Goal: Information Seeking & Learning: Learn about a topic

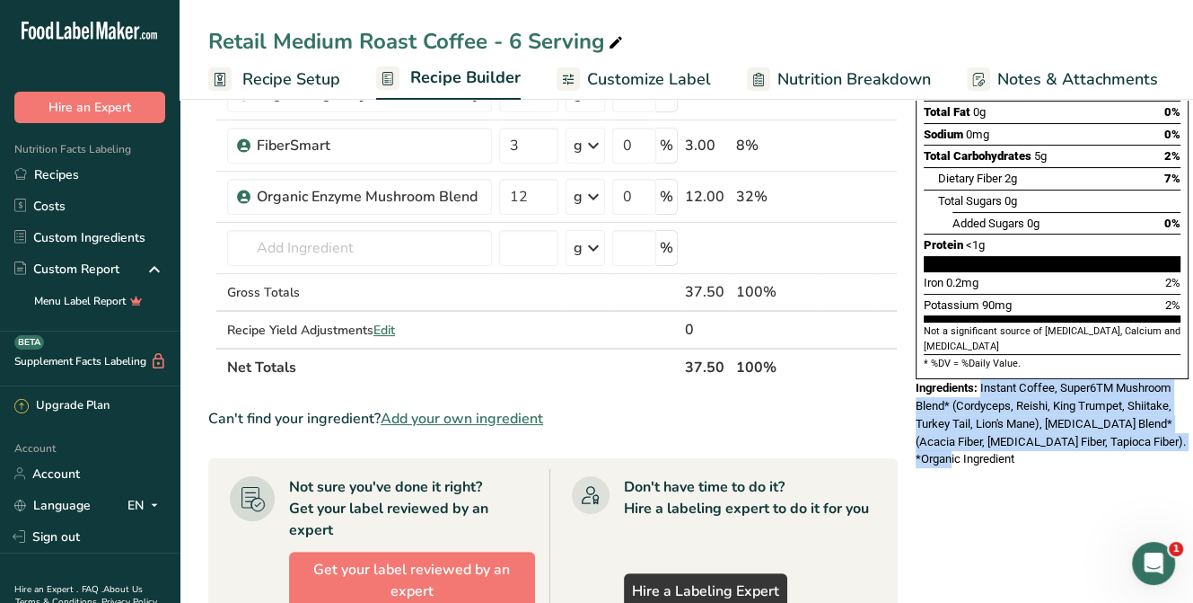
scroll to position [269, 0]
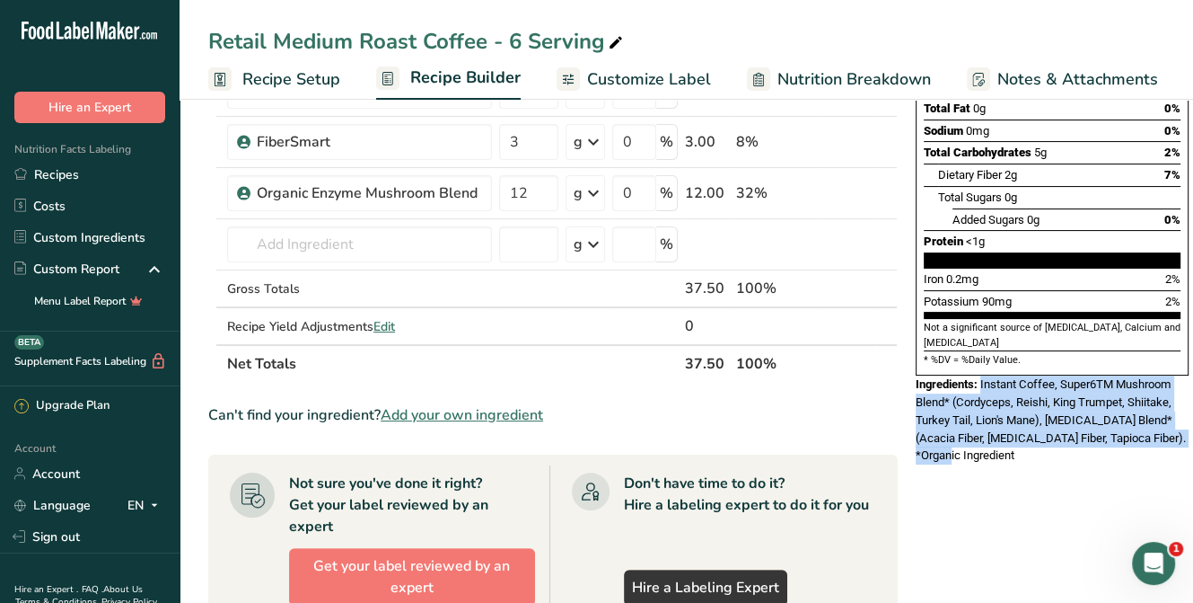
click at [1017, 377] on span "Instant Coffee, Super6TM Mushroom Blend* (Cordyceps, Reishi, King Trumpet, Shii…" at bounding box center [1051, 419] width 270 height 84
drag, startPoint x: 1084, startPoint y: 394, endPoint x: 980, endPoint y: 342, distance: 116.5
click at [980, 377] on span "Instant Coffee, Super6TM Mushroom Blend* (Cordyceps, Reishi, King Trumpet, Shii…" at bounding box center [1051, 419] width 270 height 84
copy span "Instant Coffee, Super6TM Mushroom Blend* (Cordyceps, Reishi, King Trumpet, Shii…"
click at [1032, 377] on span "Instant Coffee, Super6TM Mushroom Blend* (Cordyceps, Reishi, King Trumpet, Shii…" at bounding box center [1051, 419] width 270 height 84
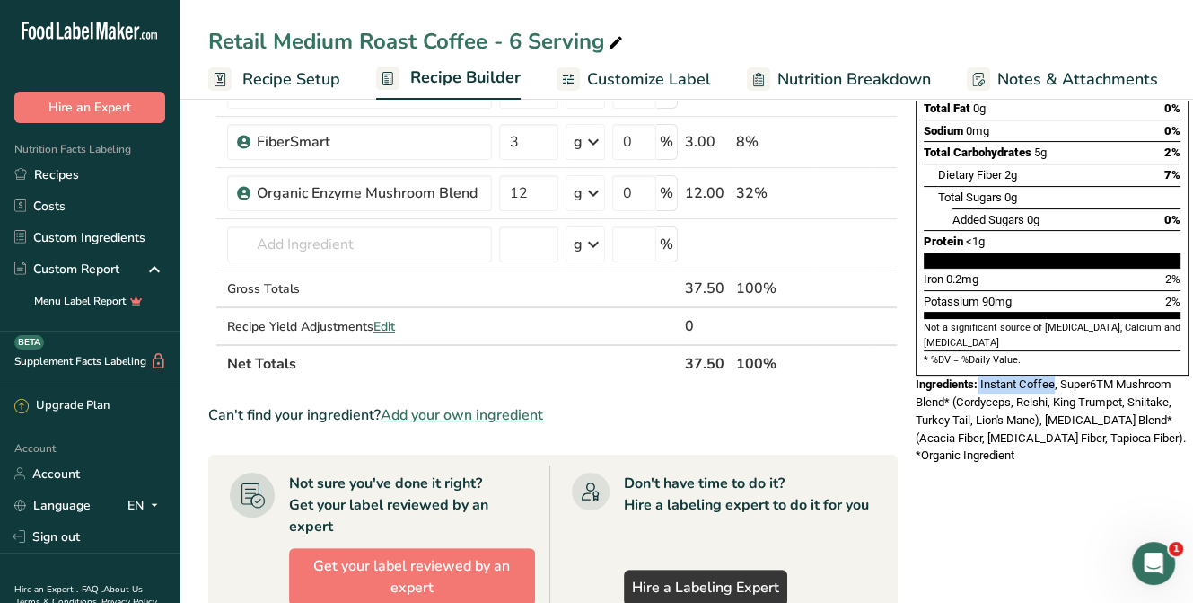
drag, startPoint x: 976, startPoint y: 340, endPoint x: 1052, endPoint y: 340, distance: 76.3
click at [1052, 375] on div "Ingredients: Instant Coffee, Super6TM Mushroom Blend* (Cordyceps, Reishi, King …" at bounding box center [1052, 419] width 273 height 88
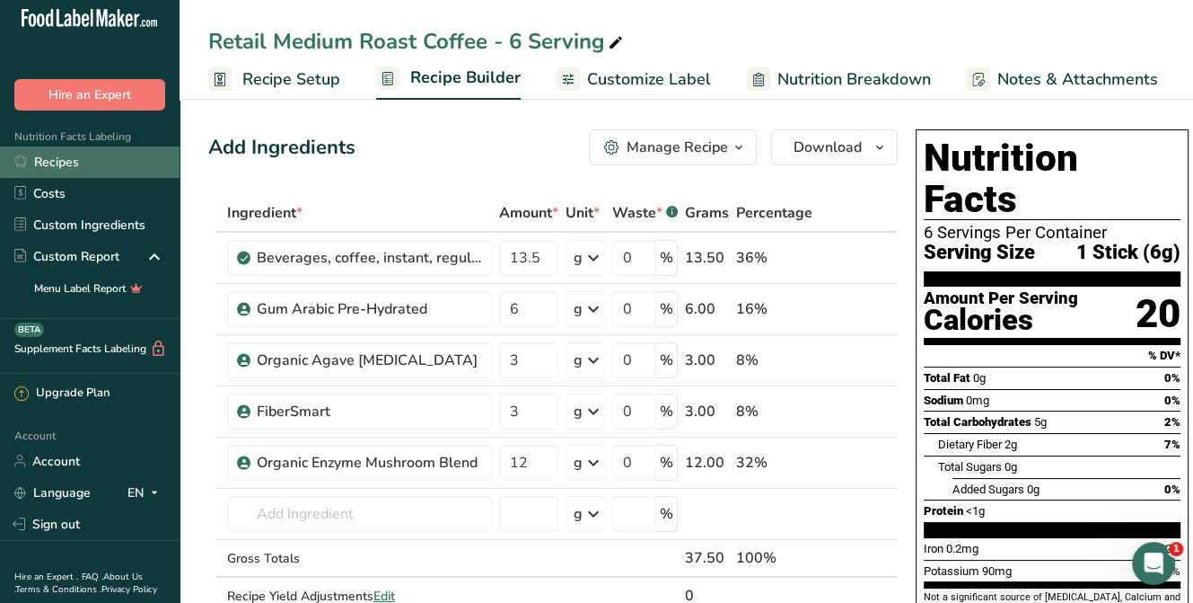
scroll to position [0, 0]
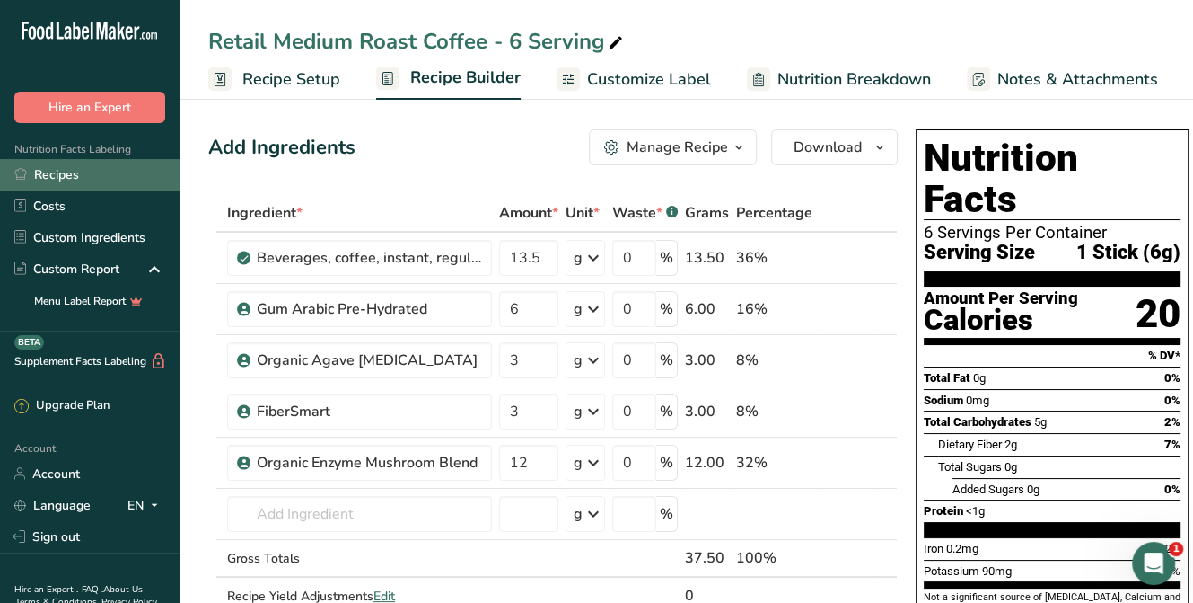
click at [85, 175] on link "Recipes" at bounding box center [90, 174] width 180 height 31
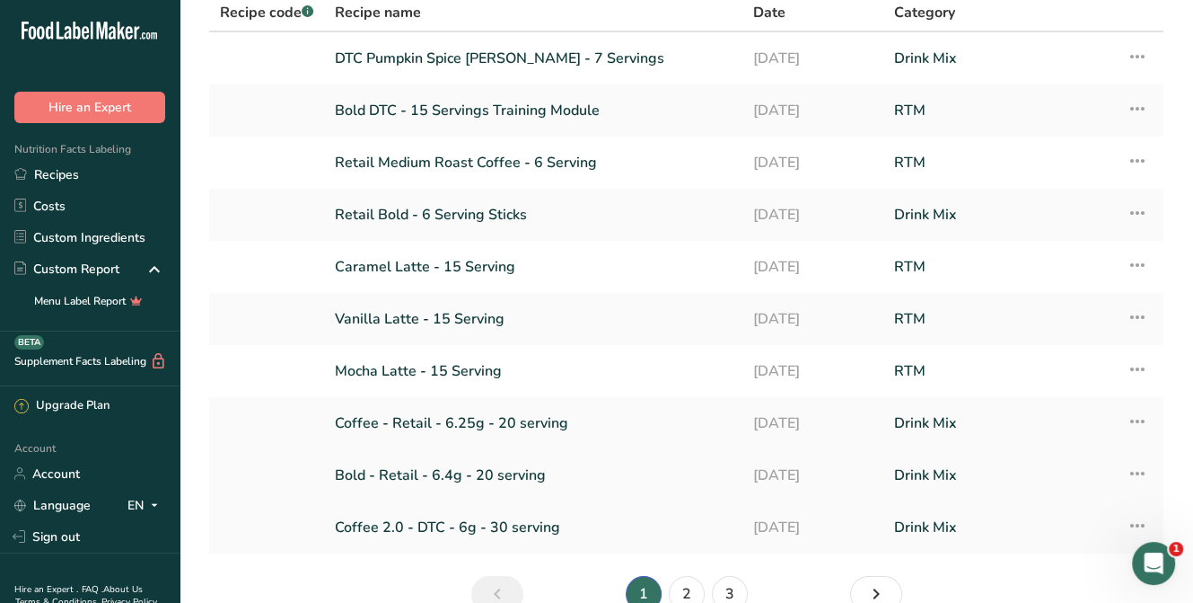
scroll to position [180, 0]
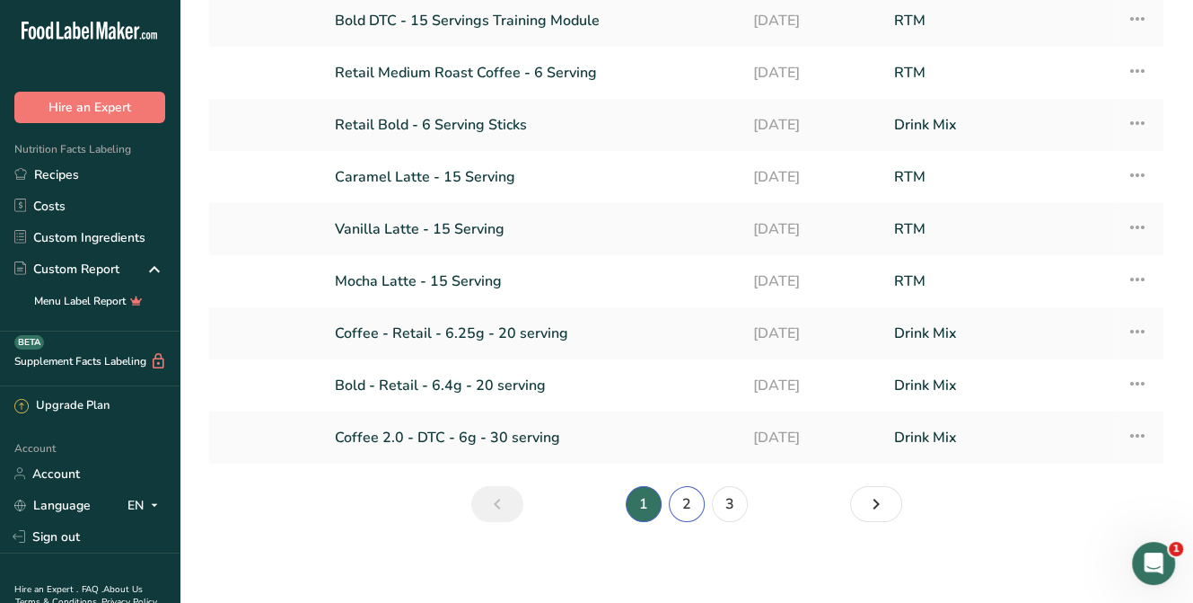
click at [692, 509] on link "2" at bounding box center [687, 504] width 36 height 36
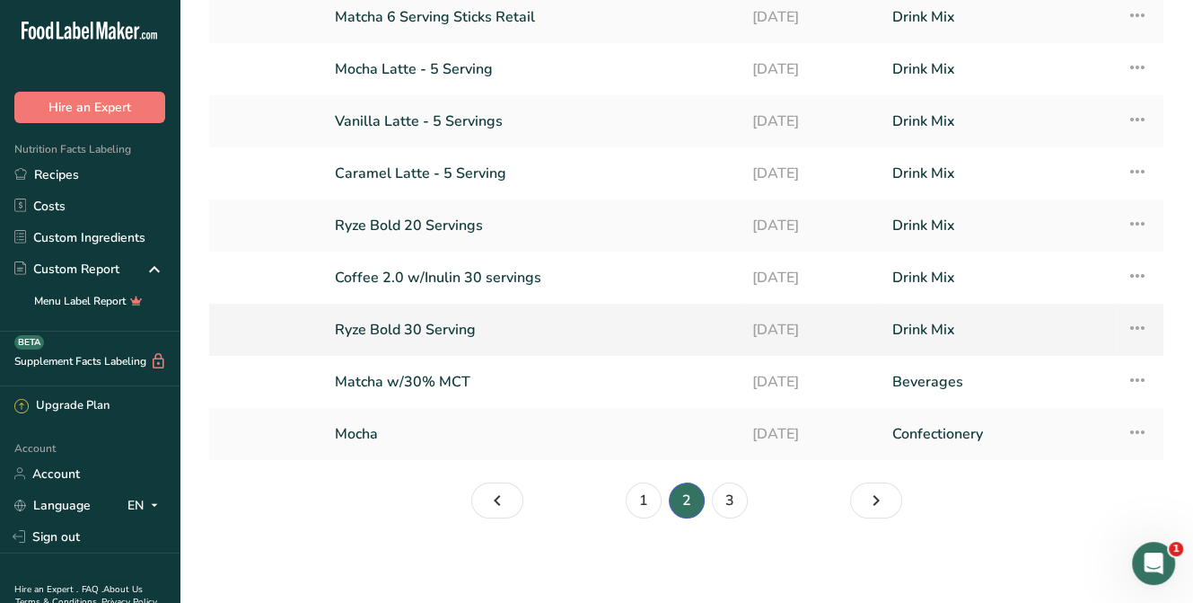
scroll to position [183, 0]
click at [630, 505] on link "1" at bounding box center [644, 500] width 36 height 36
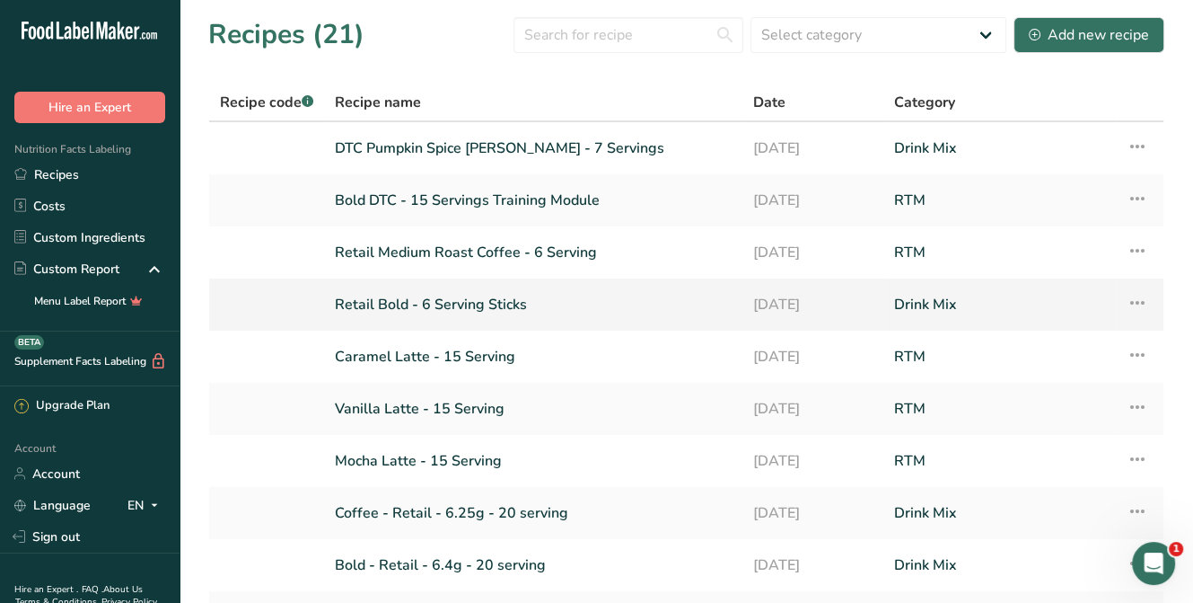
click at [435, 308] on link "Retail Bold - 6 Serving Sticks" at bounding box center [533, 305] width 397 height 38
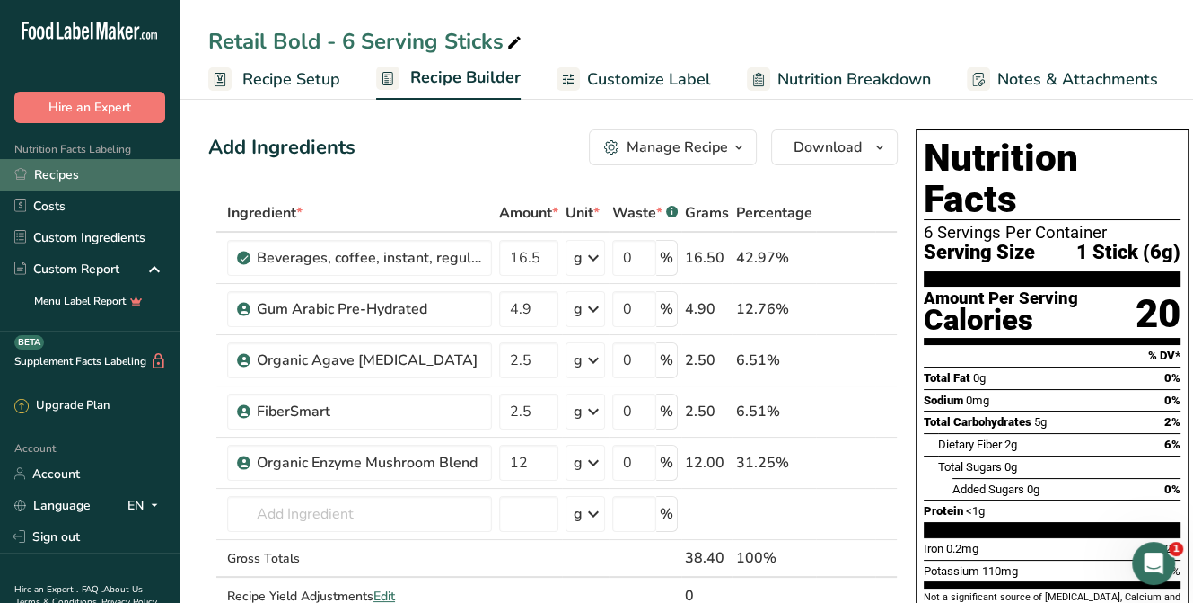
click at [68, 182] on link "Recipes" at bounding box center [90, 174] width 180 height 31
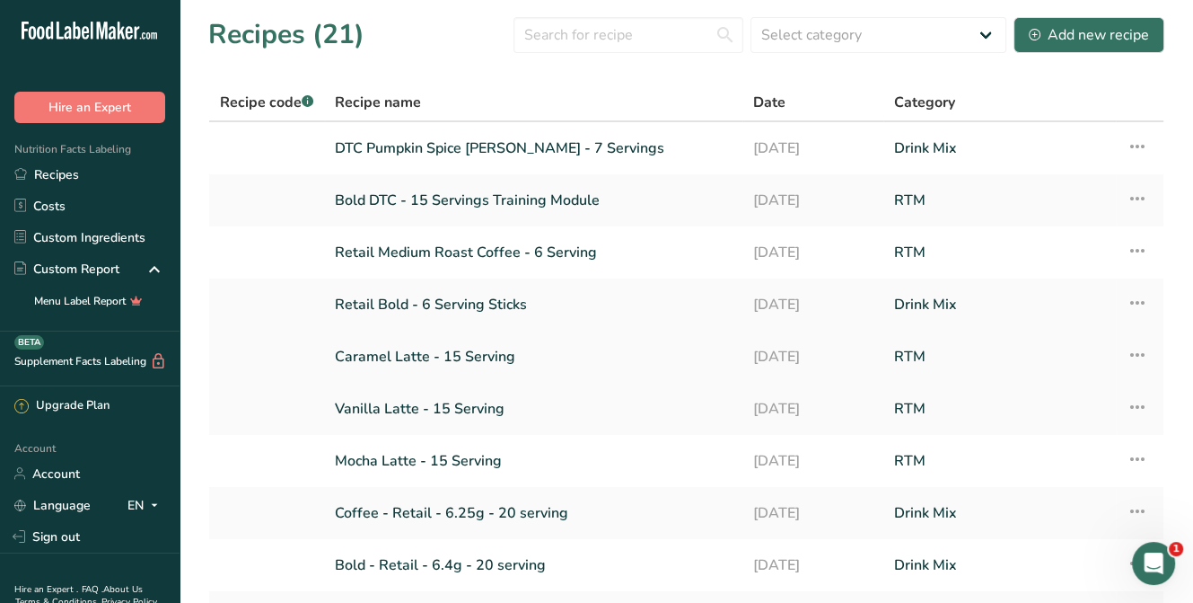
click at [411, 357] on link "Caramel Latte - 15 Serving" at bounding box center [533, 357] width 397 height 38
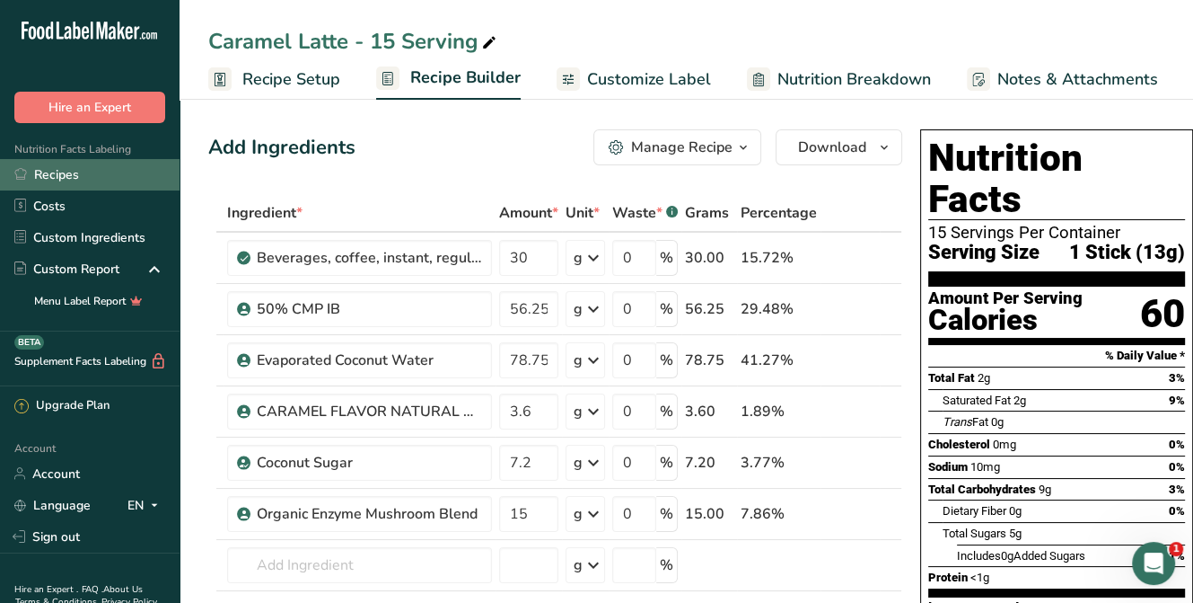
click at [79, 178] on link "Recipes" at bounding box center [90, 174] width 180 height 31
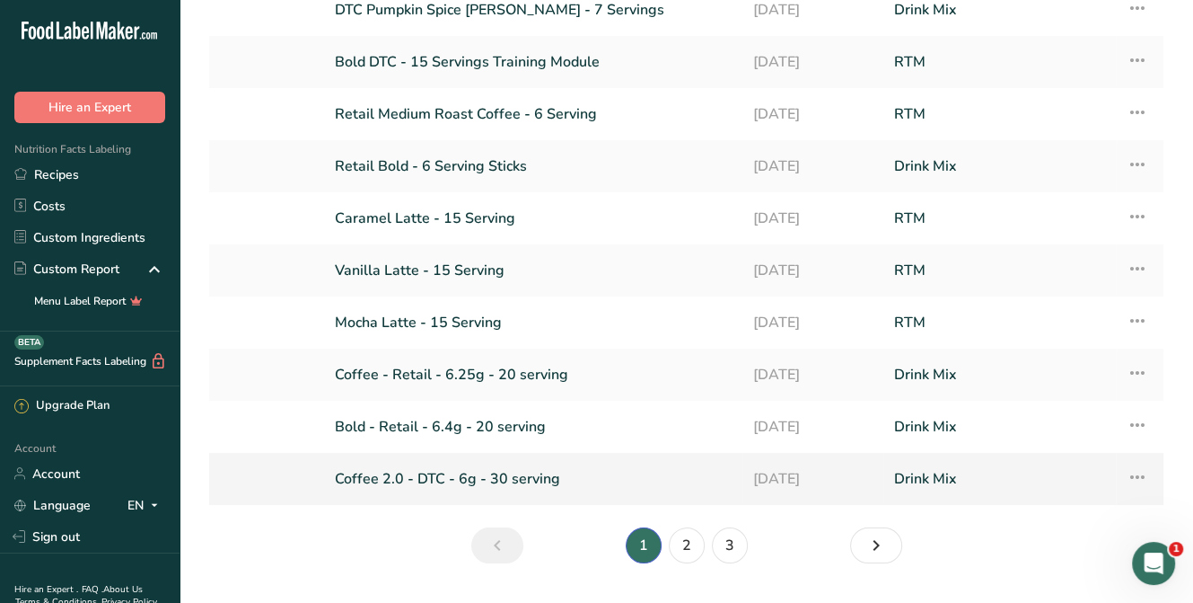
scroll to position [180, 0]
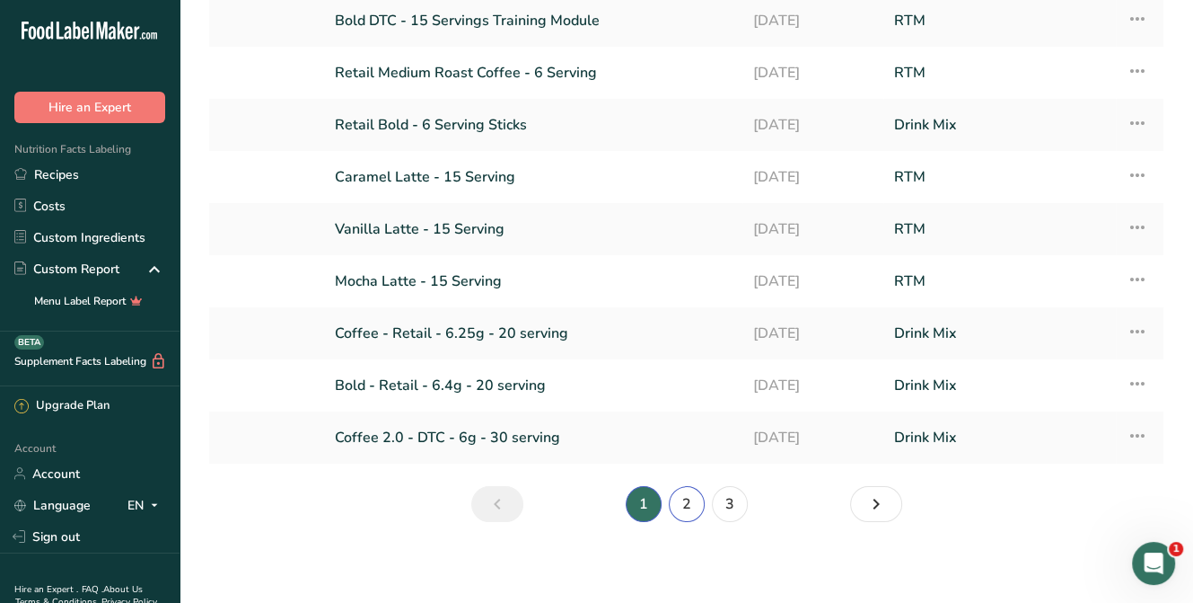
click at [684, 496] on link "2" at bounding box center [687, 504] width 36 height 36
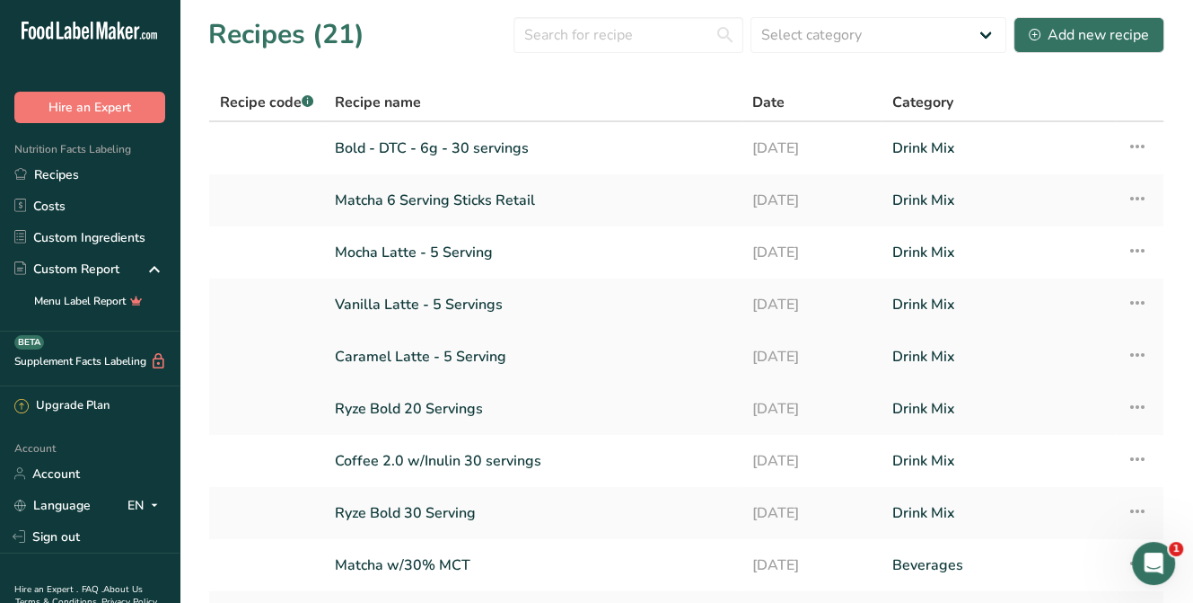
click at [455, 351] on link "Caramel Latte - 5 Serving" at bounding box center [533, 357] width 396 height 38
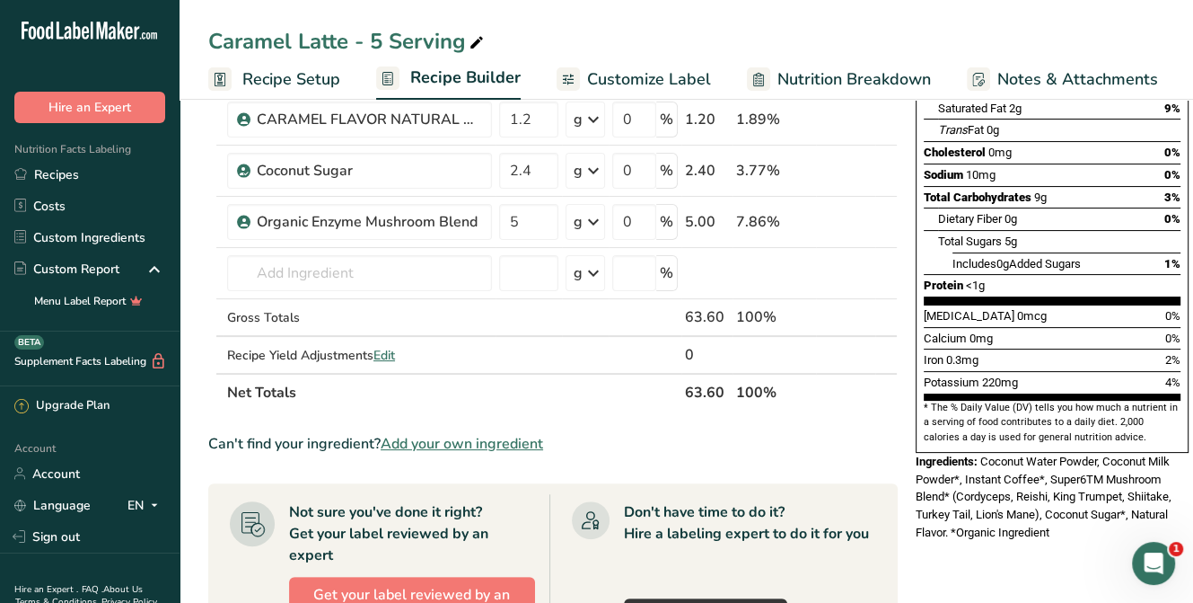
scroll to position [359, 0]
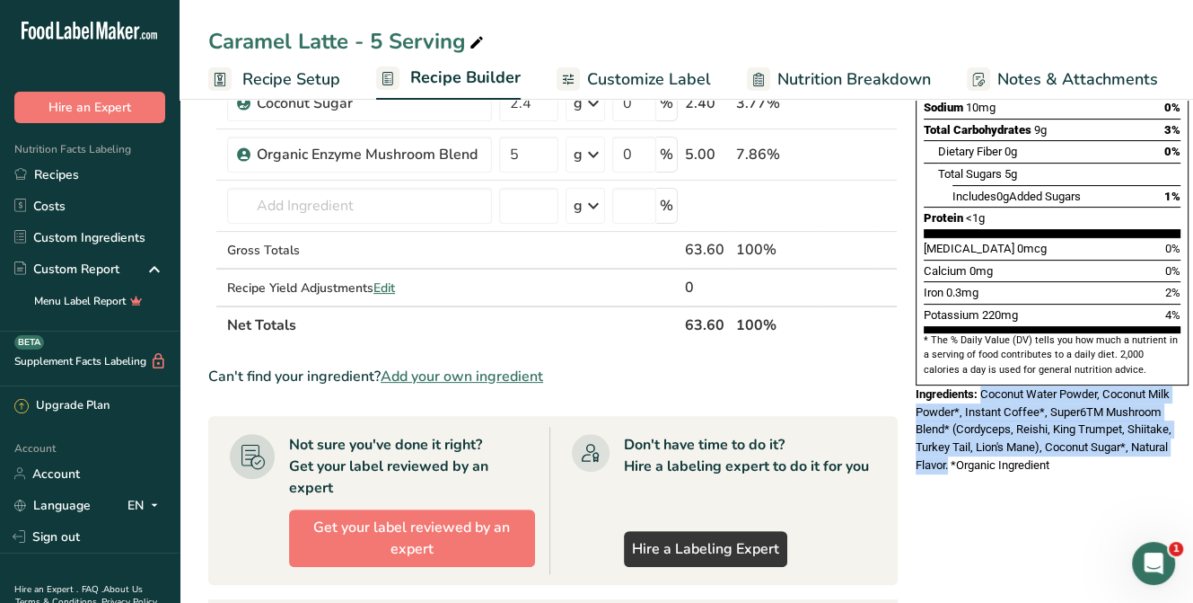
drag, startPoint x: 981, startPoint y: 350, endPoint x: 947, endPoint y: 421, distance: 78.3
click at [947, 421] on span "Coconut Water Powder, Coconut Milk Powder*, Instant Coffee*, Super6TM Mushroom …" at bounding box center [1044, 429] width 256 height 84
copy span "Coconut Water Powder, Coconut Milk Powder*, Instant Coffee*, Super6TM Mushroom …"
click at [68, 171] on link "Recipes" at bounding box center [90, 174] width 180 height 31
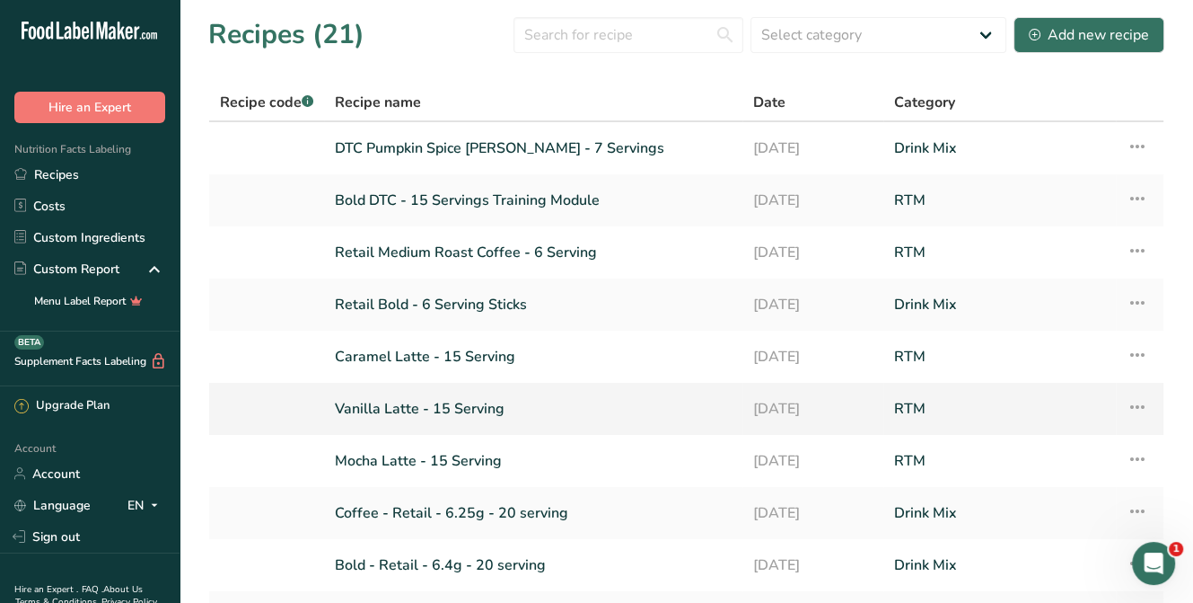
click at [449, 401] on link "Vanilla Latte - 15 Serving" at bounding box center [533, 409] width 397 height 38
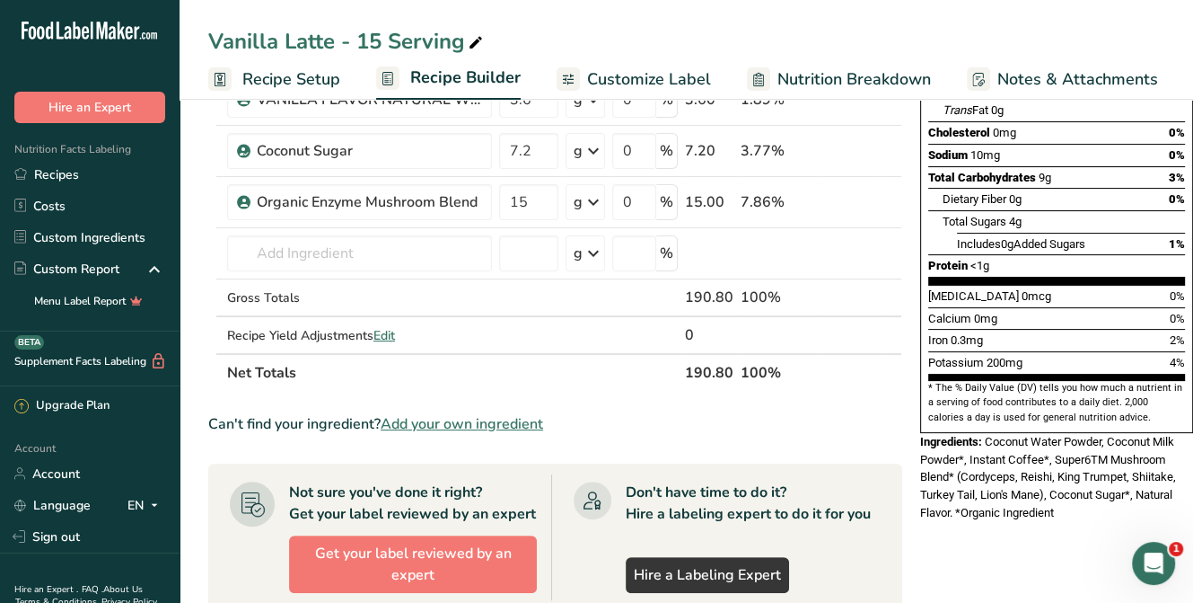
scroll to position [359, 0]
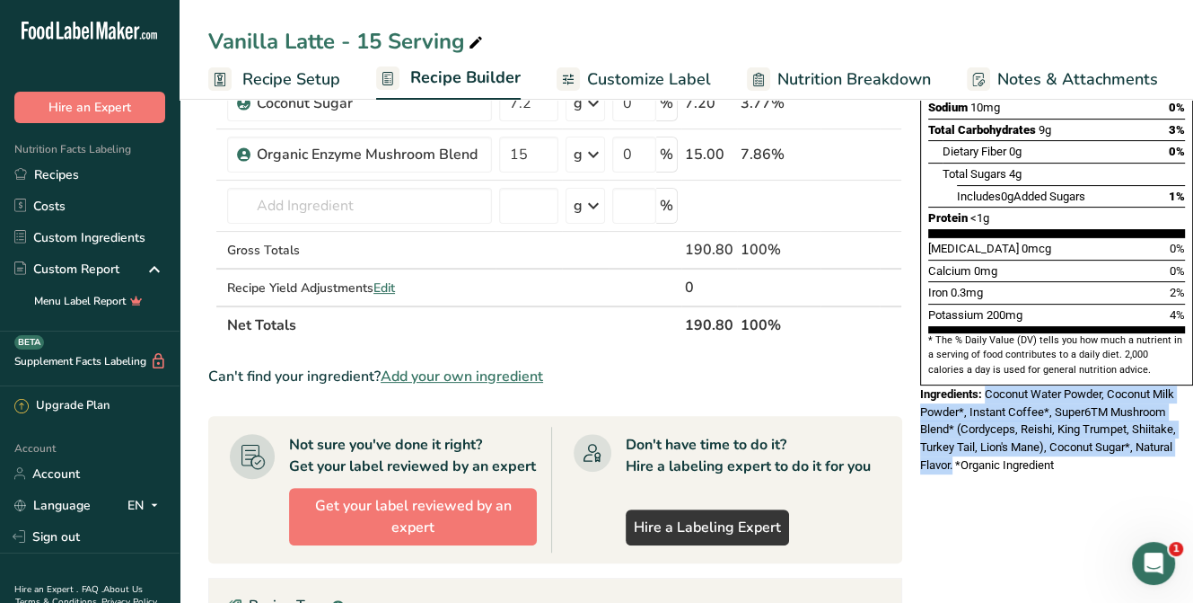
drag, startPoint x: 983, startPoint y: 349, endPoint x: 949, endPoint y: 415, distance: 73.9
click at [949, 415] on span "Coconut Water Powder, Coconut Milk Powder*, Instant Coffee*, Super6TM Mushroom …" at bounding box center [1048, 429] width 256 height 84
copy span "Coconut Water Powder, Coconut Milk Powder*, Instant Coffee*, Super6TM Mushroom …"
click at [47, 183] on link "Recipes" at bounding box center [90, 174] width 180 height 31
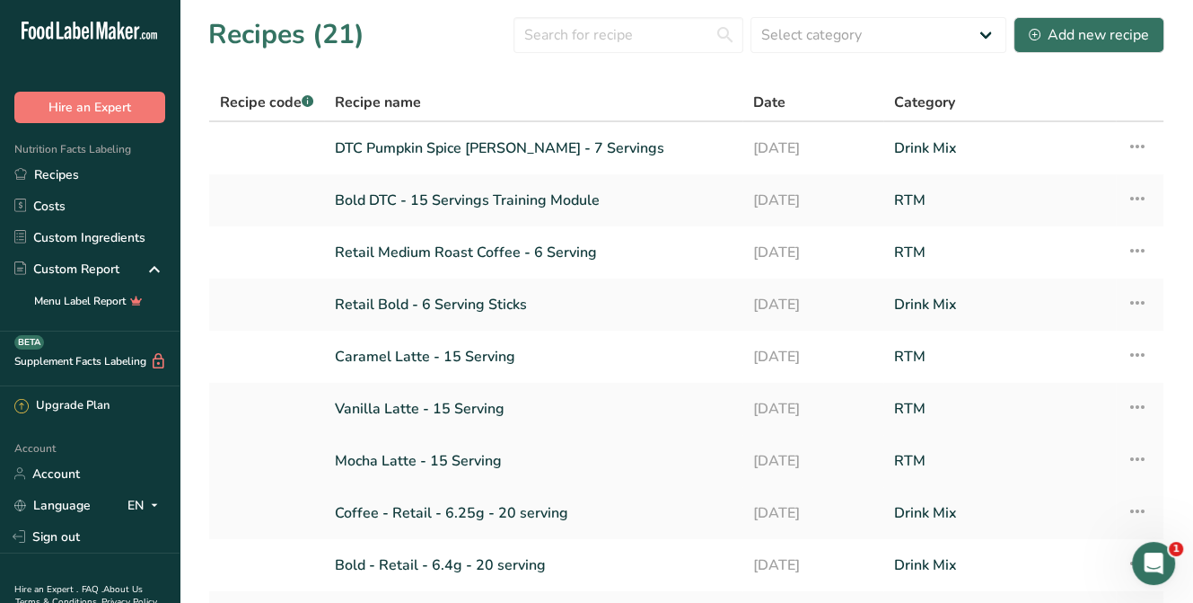
click at [395, 452] on link "Mocha Latte - 15 Serving" at bounding box center [533, 461] width 397 height 38
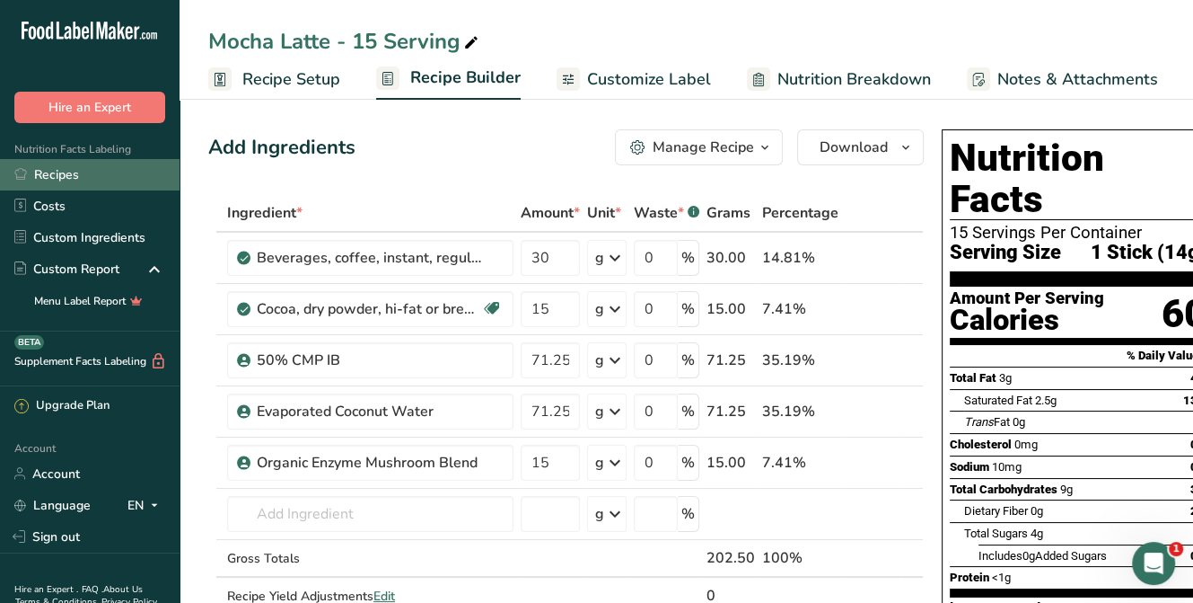
click at [40, 175] on link "Recipes" at bounding box center [90, 174] width 180 height 31
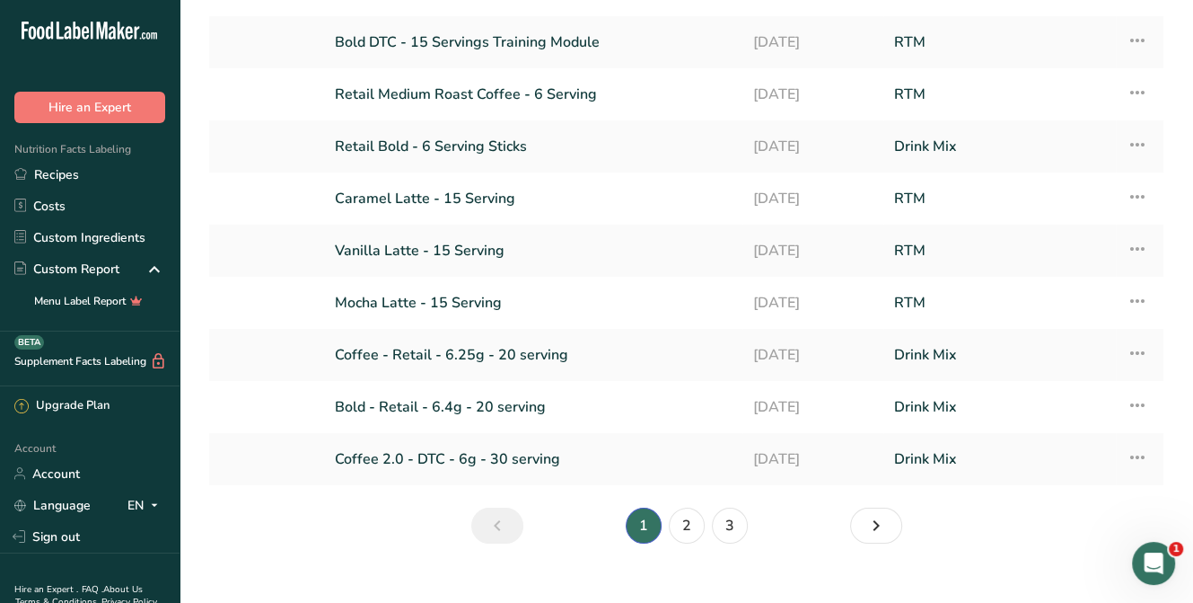
scroll to position [183, 0]
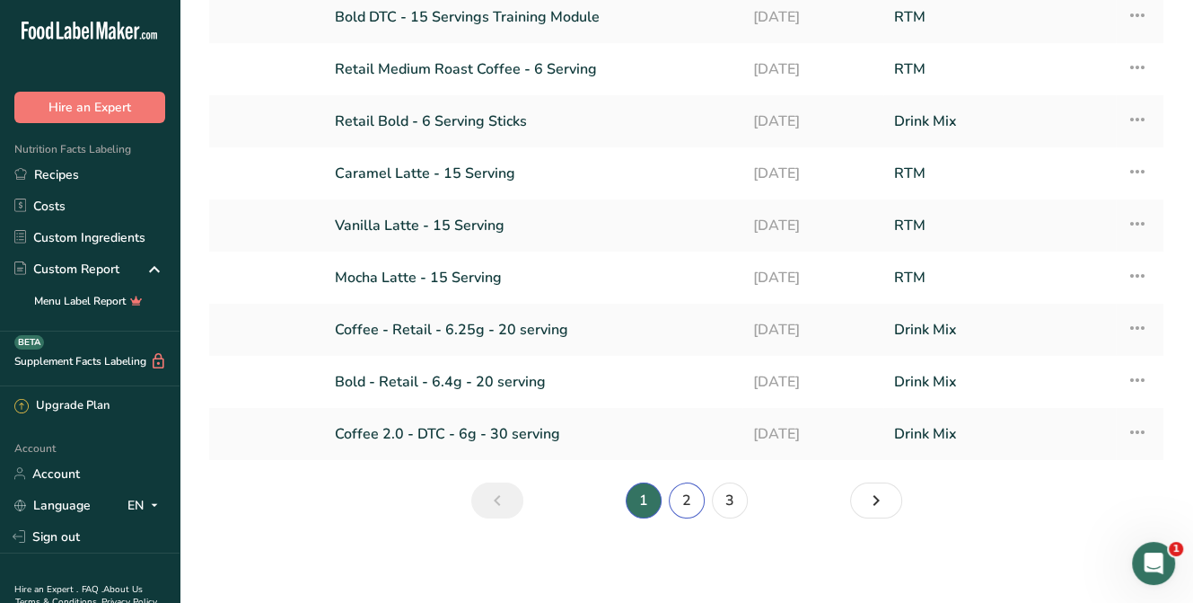
click at [696, 507] on link "2" at bounding box center [687, 500] width 36 height 36
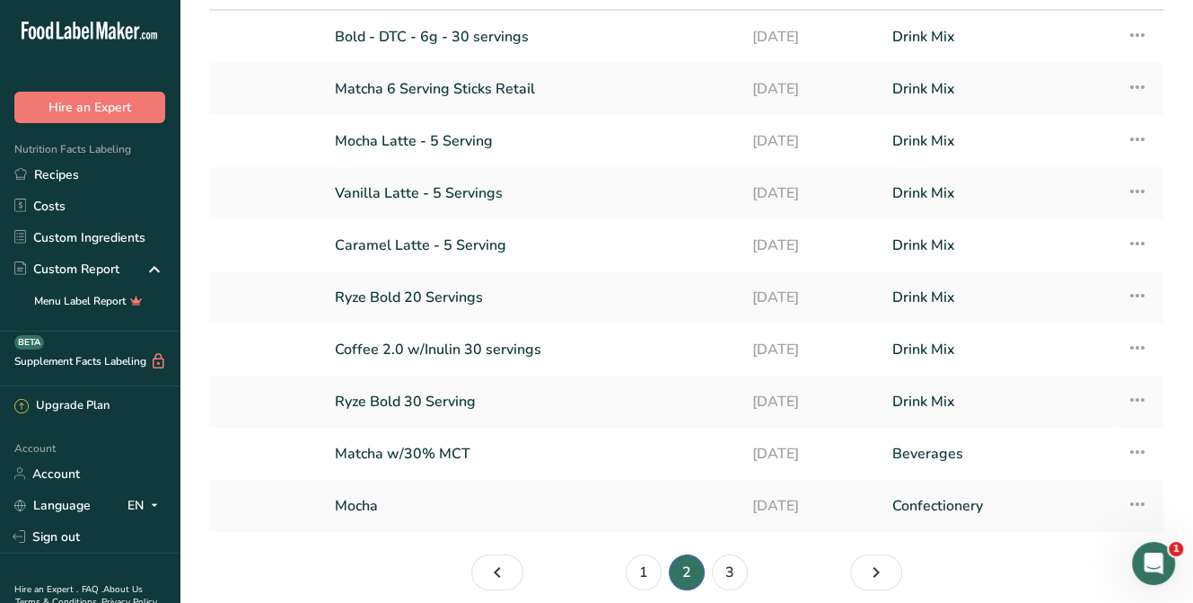
scroll to position [4, 0]
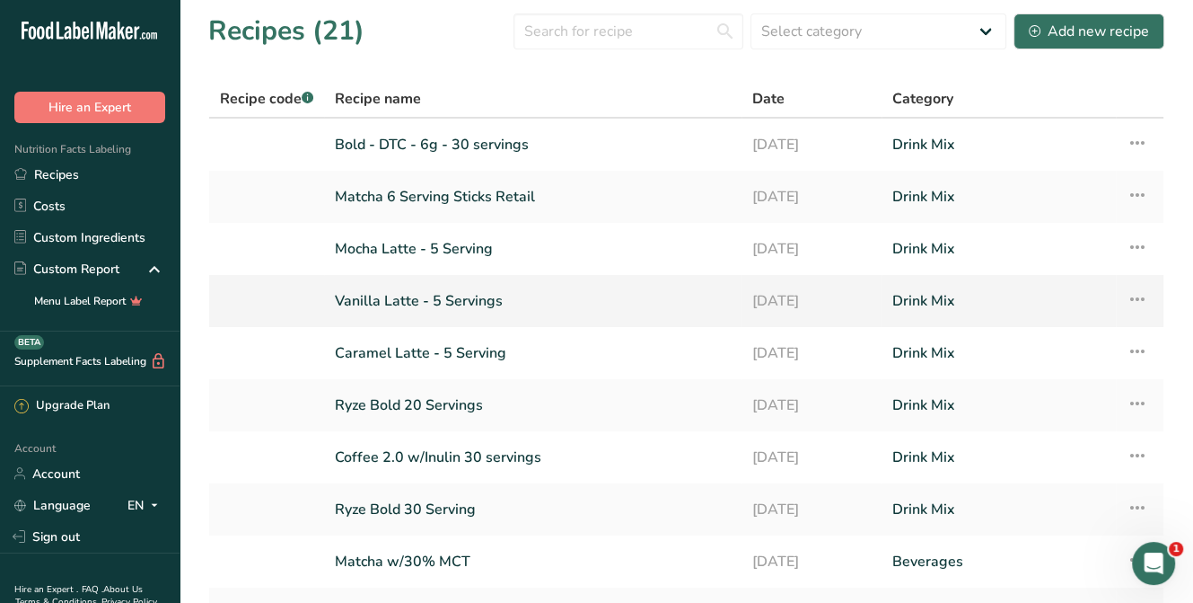
click at [409, 300] on link "Vanilla Latte - 5 Servings" at bounding box center [533, 301] width 396 height 38
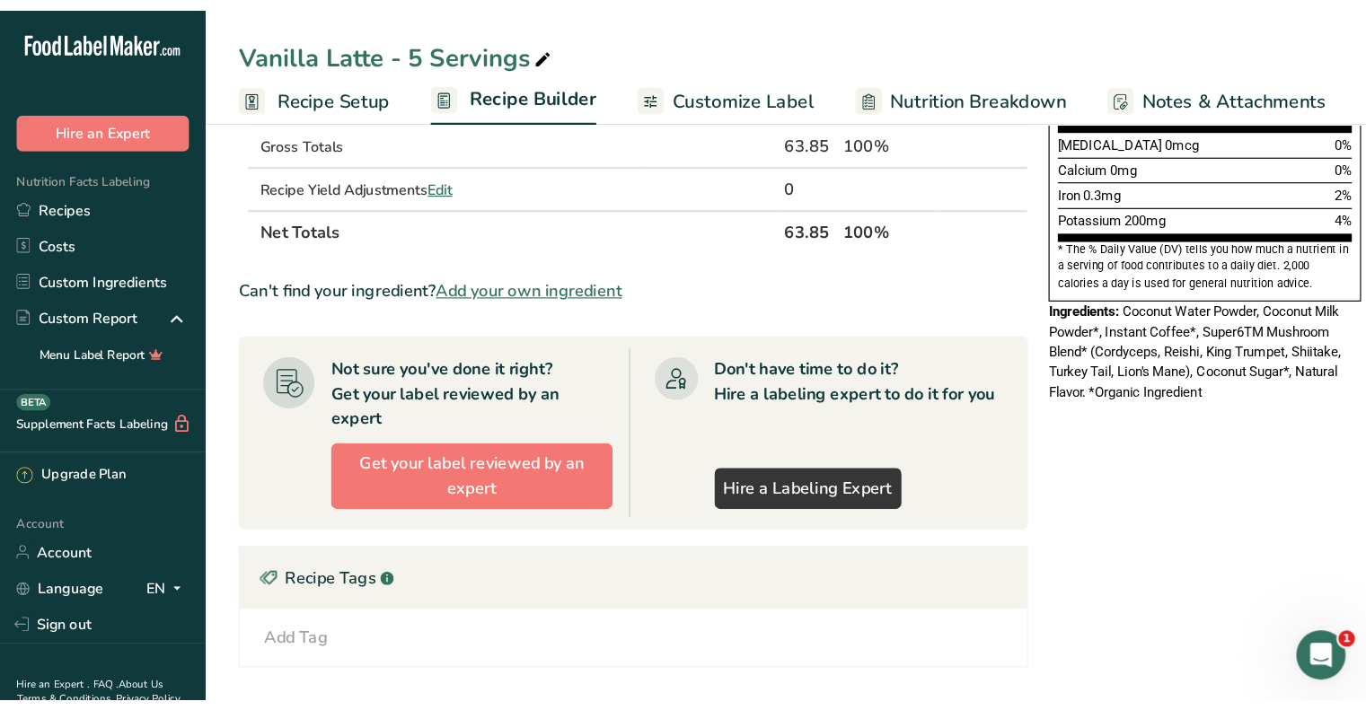
scroll to position [449, 0]
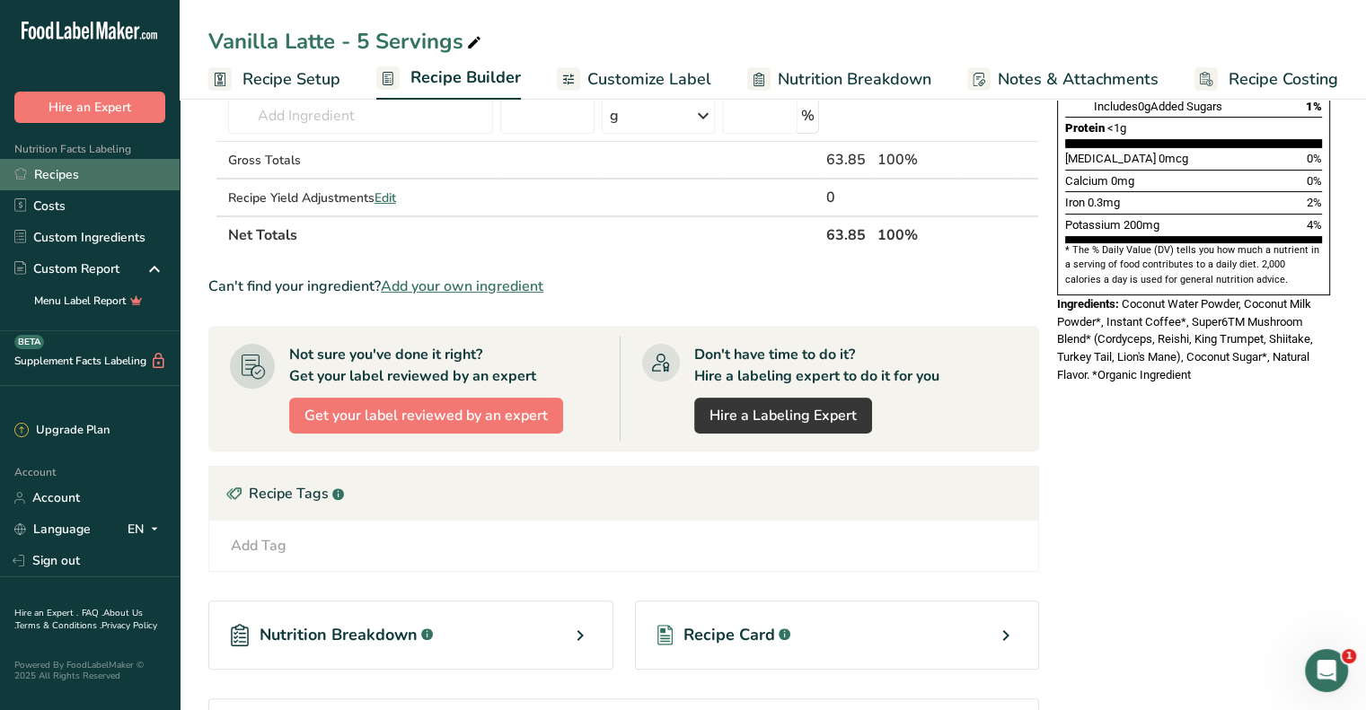
click at [90, 179] on link "Recipes" at bounding box center [90, 174] width 180 height 31
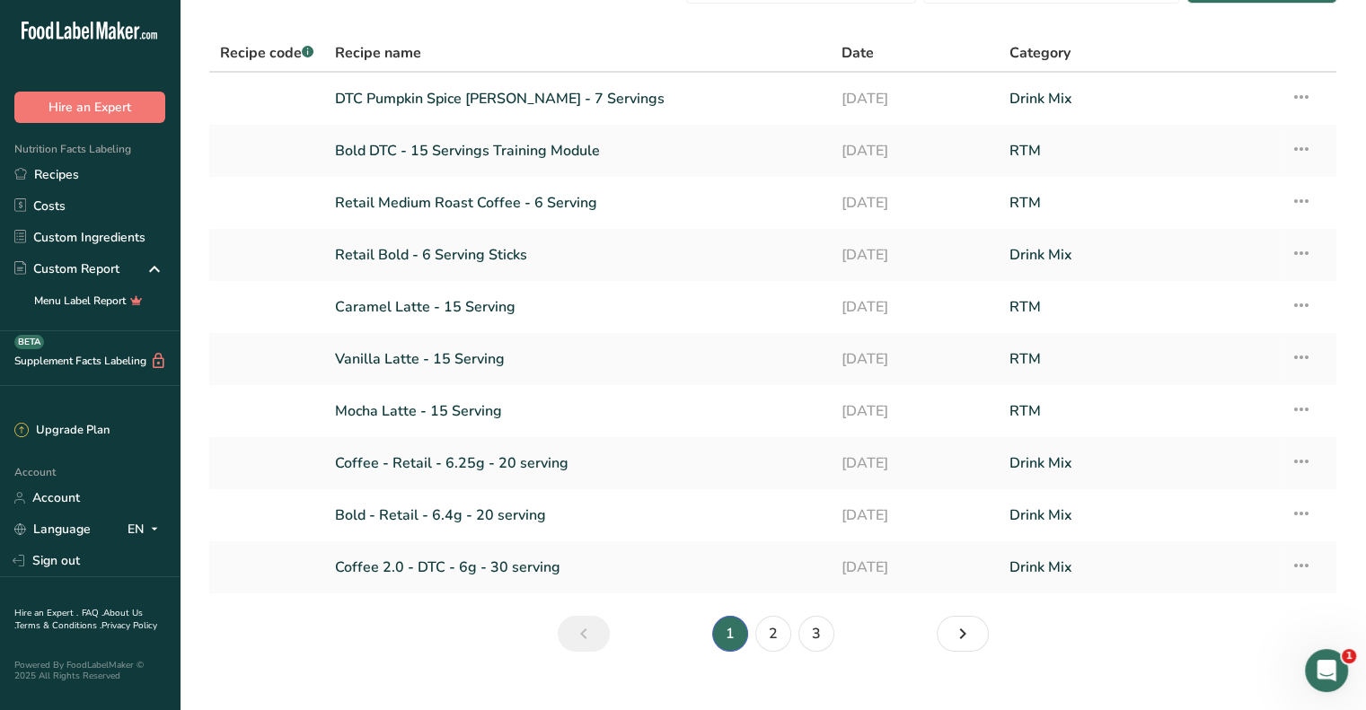
scroll to position [75, 0]
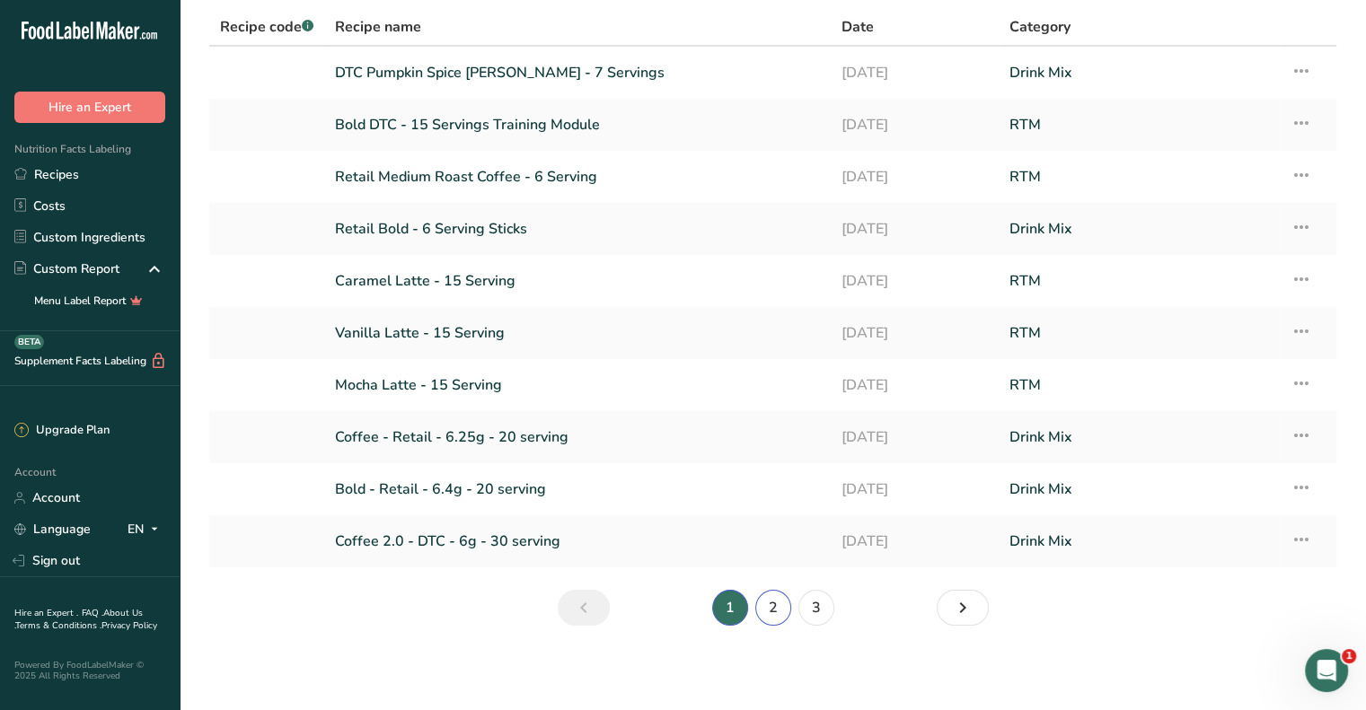
click at [759, 602] on link "2" at bounding box center [773, 608] width 36 height 36
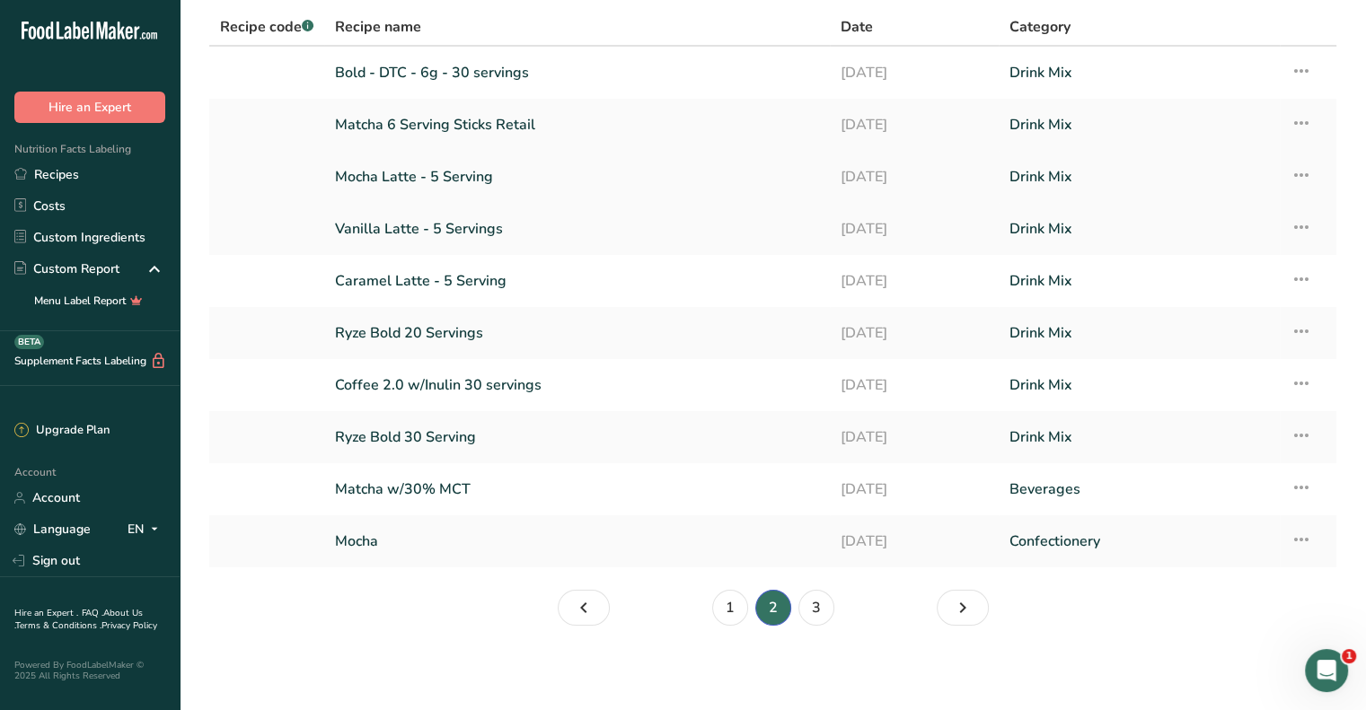
click at [418, 175] on link "Mocha Latte - 5 Serving" at bounding box center [577, 177] width 484 height 38
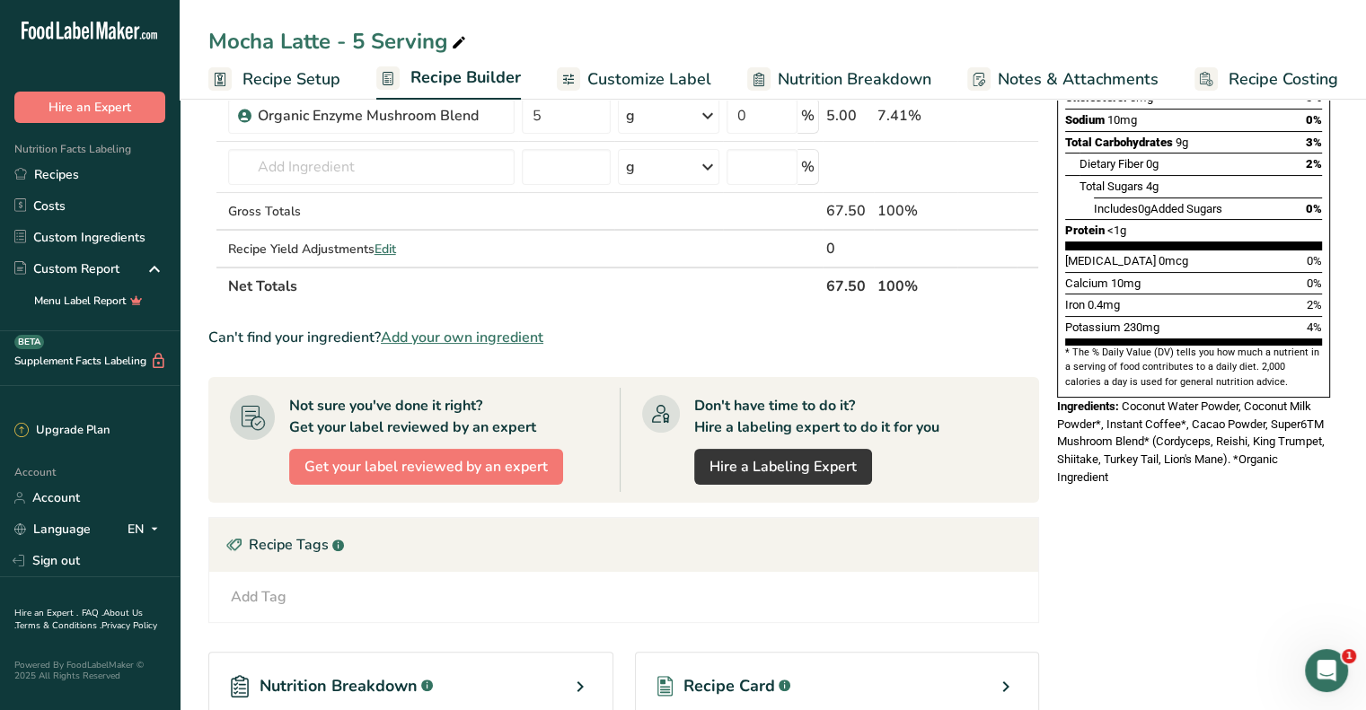
scroll to position [359, 0]
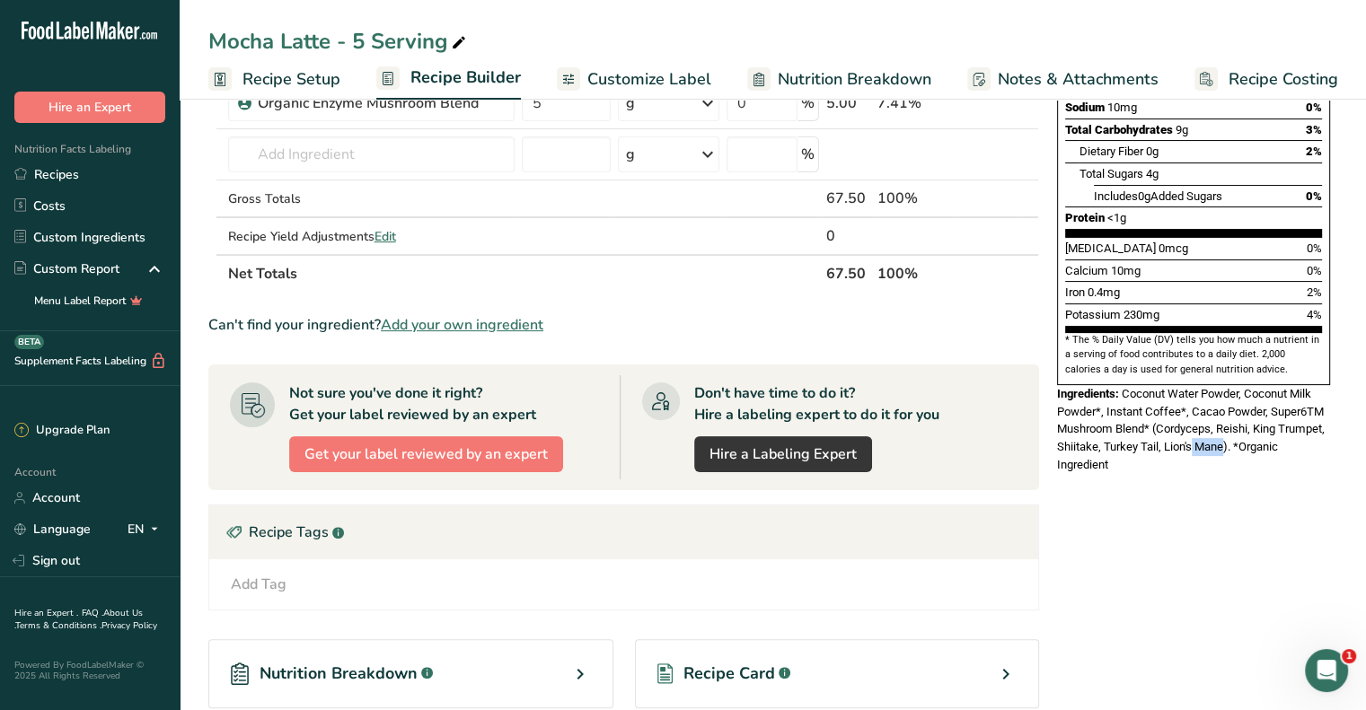
drag, startPoint x: 1223, startPoint y: 402, endPoint x: 1193, endPoint y: 400, distance: 29.8
click at [1193, 400] on span "Coconut Water Powder, Coconut Milk Powder*, Instant Coffee*, Cacao Powder, Supe…" at bounding box center [1191, 429] width 268 height 84
click at [1161, 497] on div "Nutrition Facts 5 Servings Per Container Serving Size 1 Stick (14g) Amount Per …" at bounding box center [1193, 313] width 287 height 1101
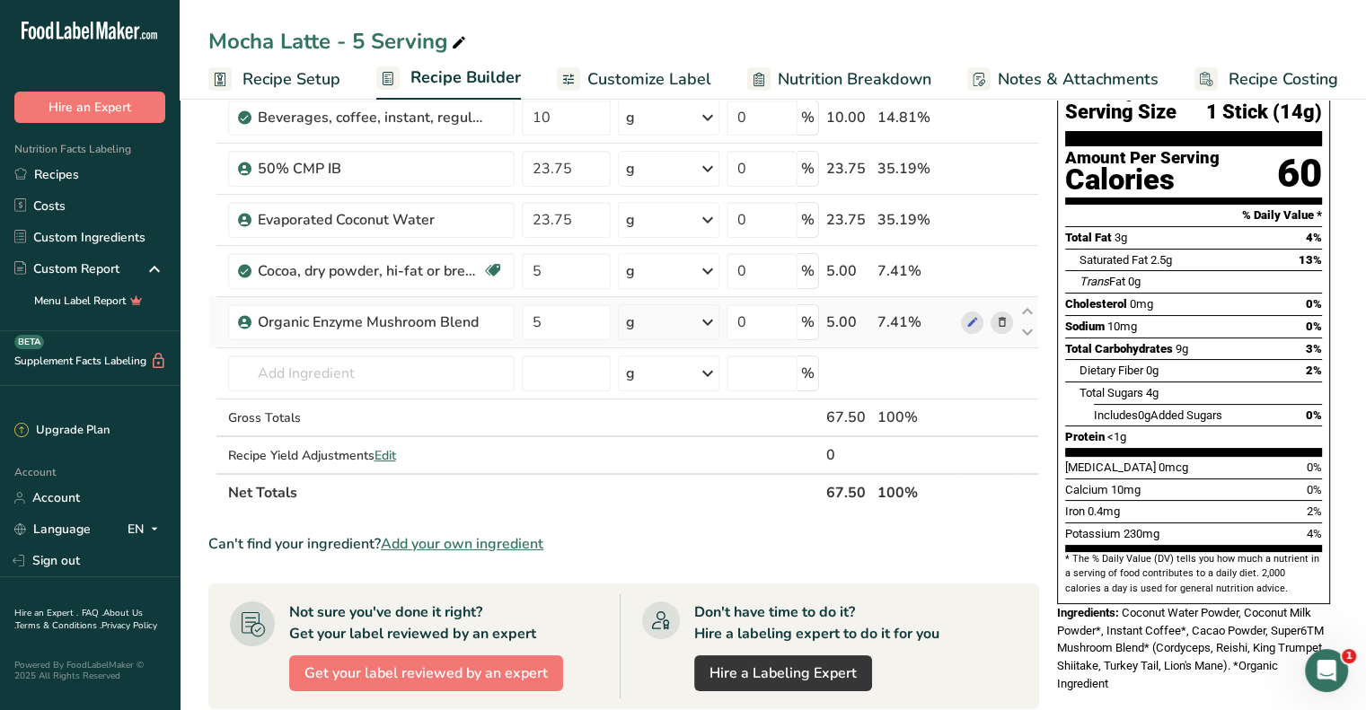
scroll to position [180, 0]
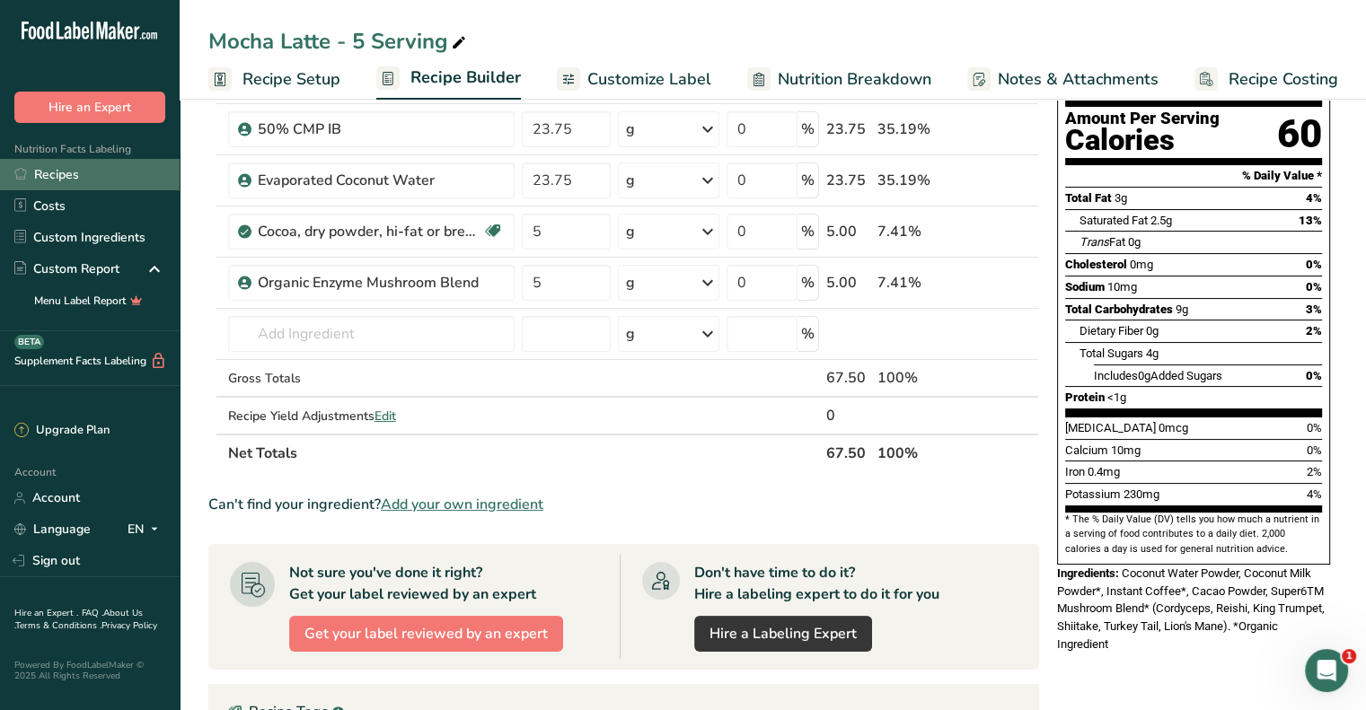
drag, startPoint x: 68, startPoint y: 174, endPoint x: 113, endPoint y: 173, distance: 44.9
click at [68, 174] on link "Recipes" at bounding box center [90, 174] width 180 height 31
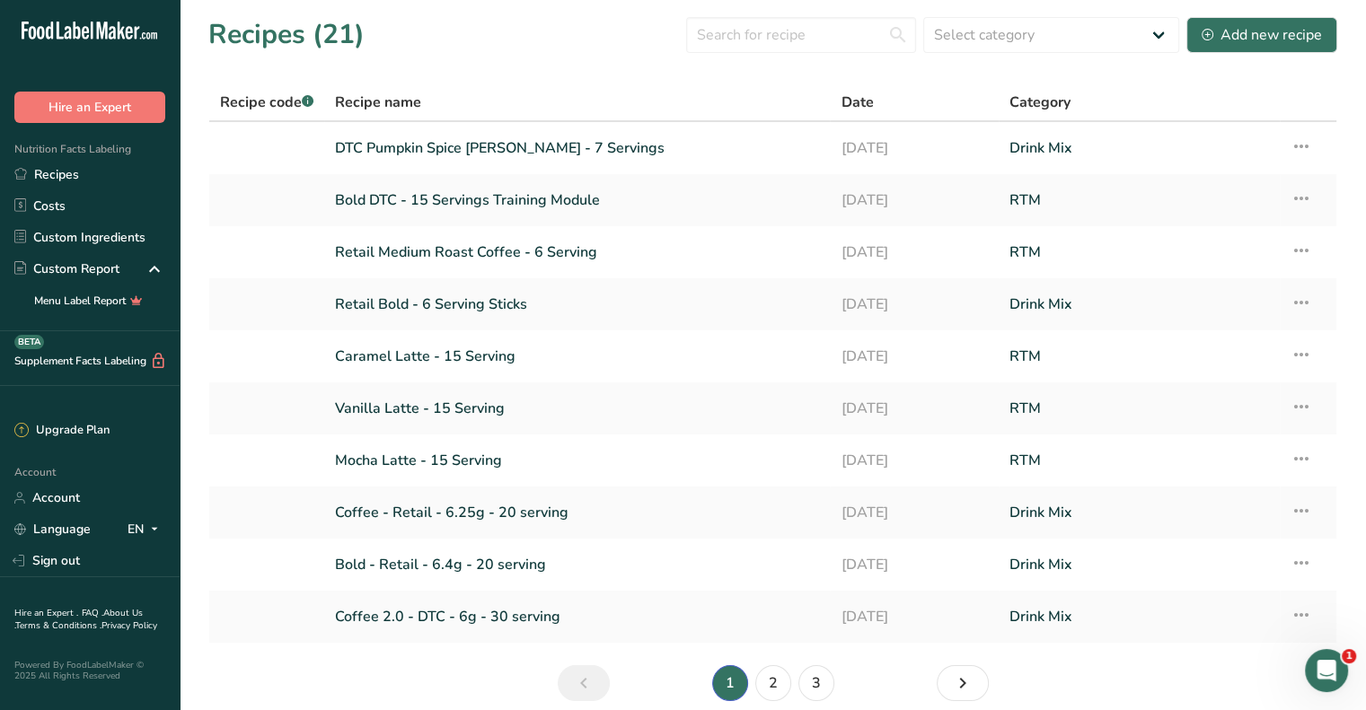
click at [729, 602] on li "1" at bounding box center [730, 683] width 43 height 36
click at [771, 602] on link "2" at bounding box center [773, 683] width 36 height 36
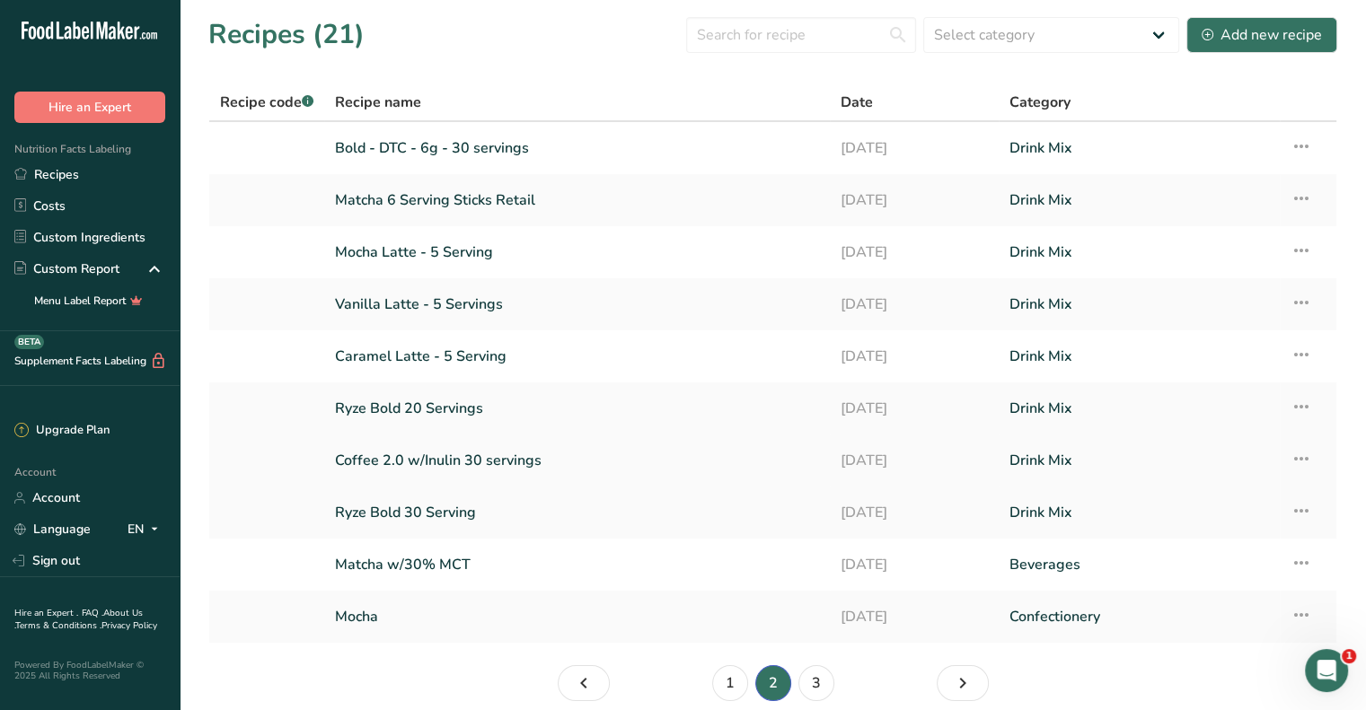
click at [445, 462] on link "Coffee 2.0 w/Inulin 30 servings" at bounding box center [577, 461] width 484 height 38
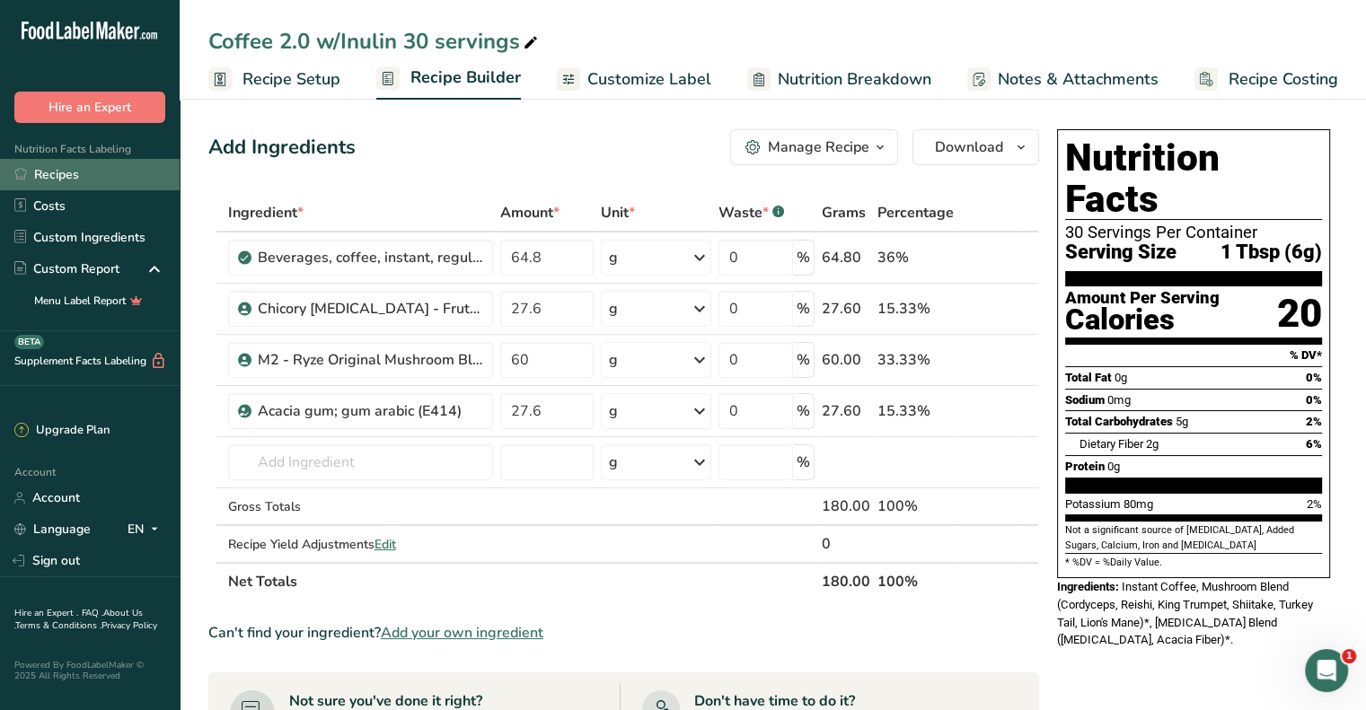
click at [81, 164] on link "Recipes" at bounding box center [90, 174] width 180 height 31
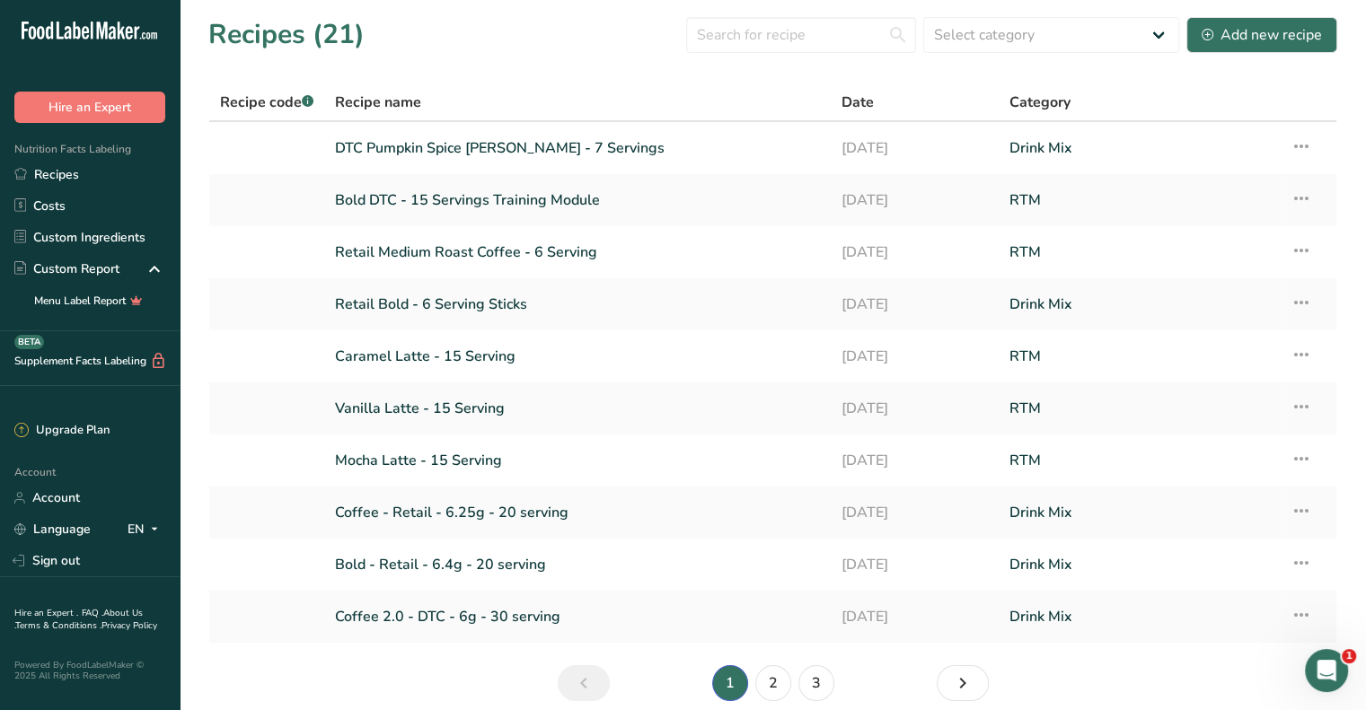
scroll to position [75, 0]
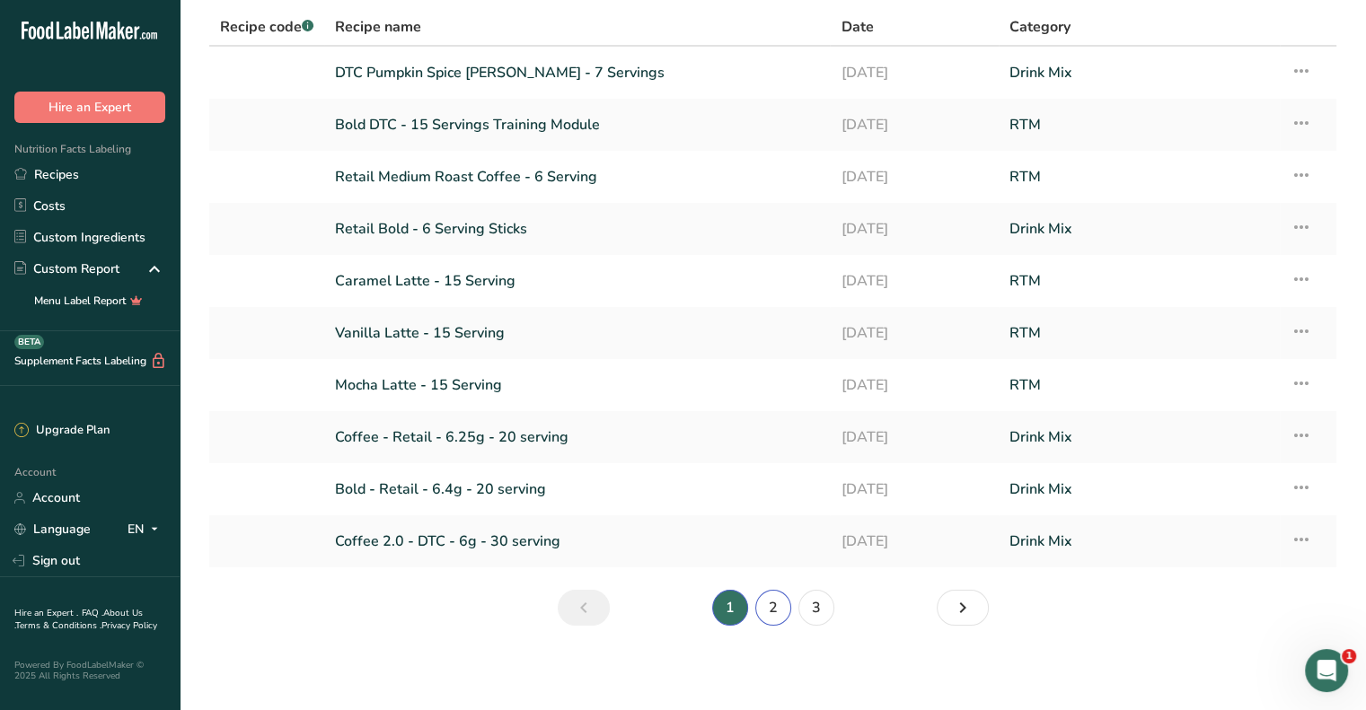
click at [772, 601] on link "2" at bounding box center [773, 608] width 36 height 36
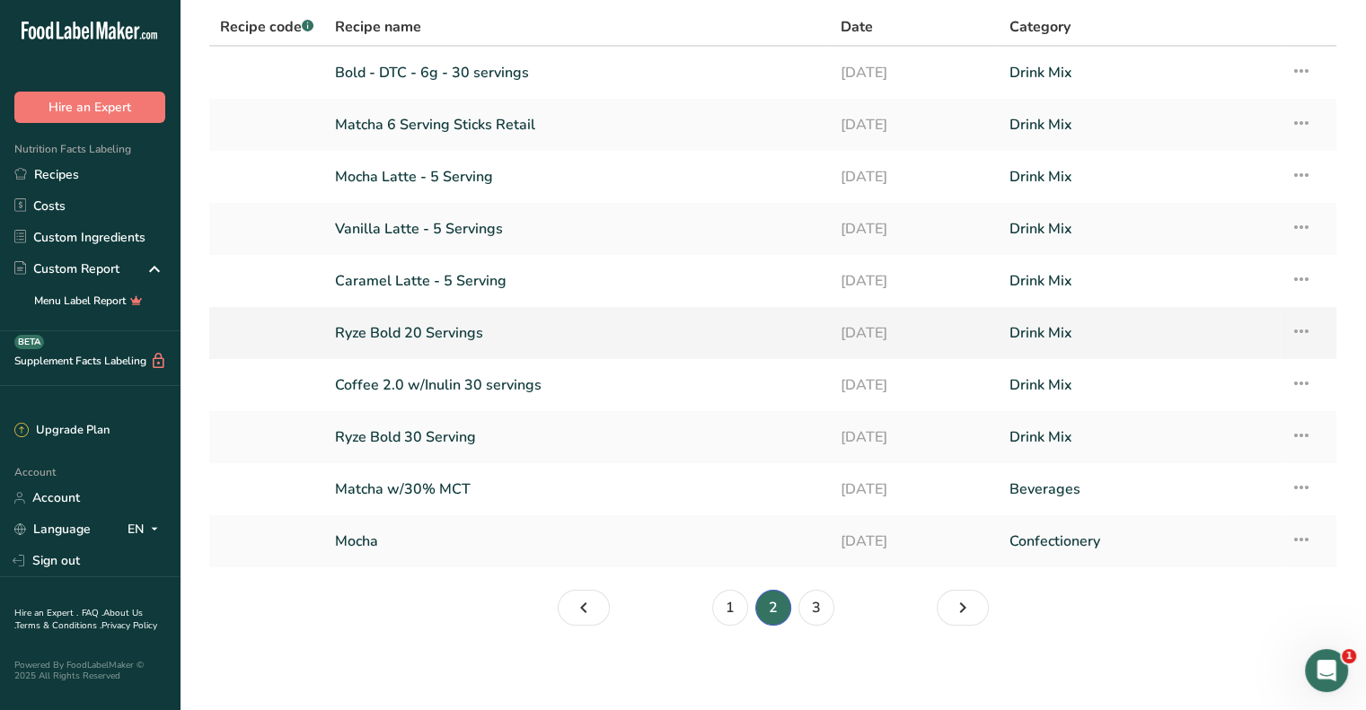
click at [430, 330] on link "Ryze Bold 20 Servings" at bounding box center [577, 333] width 484 height 38
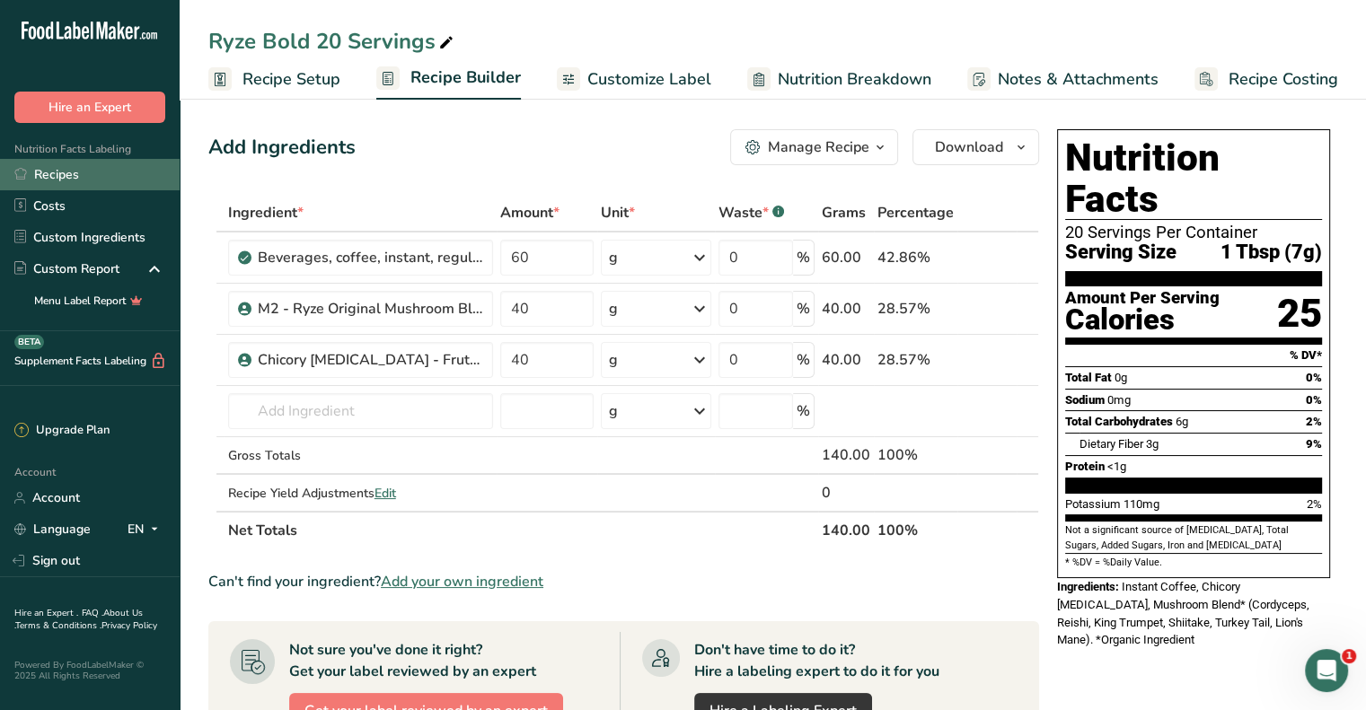
click at [86, 178] on link "Recipes" at bounding box center [90, 174] width 180 height 31
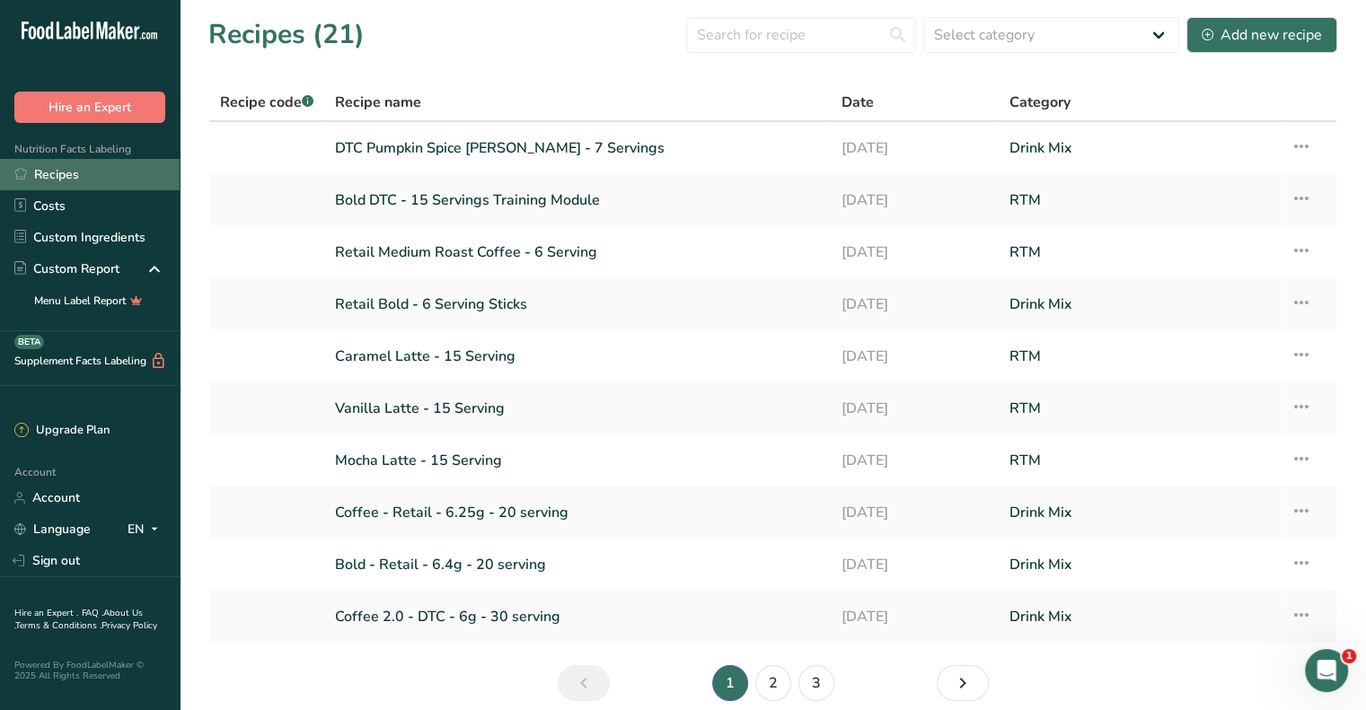
click at [34, 186] on link "Recipes" at bounding box center [90, 174] width 180 height 31
click at [80, 186] on link "Recipes" at bounding box center [90, 174] width 180 height 31
click at [78, 180] on link "Recipes" at bounding box center [90, 174] width 180 height 31
